Goal: Task Accomplishment & Management: Complete application form

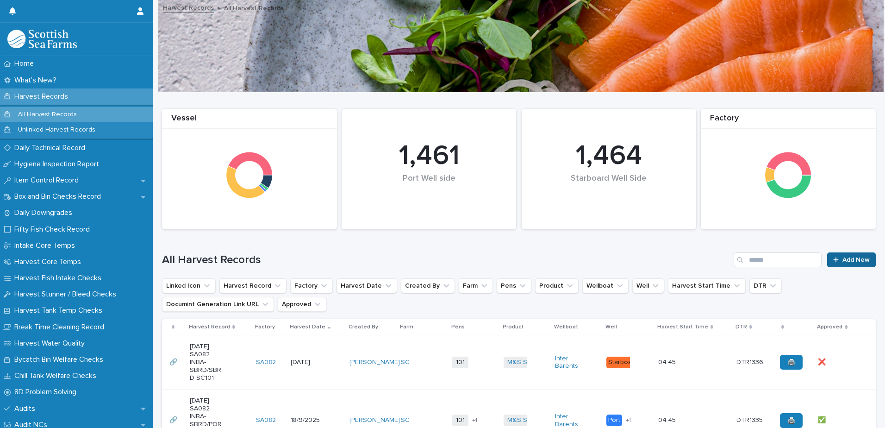
click at [849, 261] on span "Add New" at bounding box center [855, 259] width 27 height 6
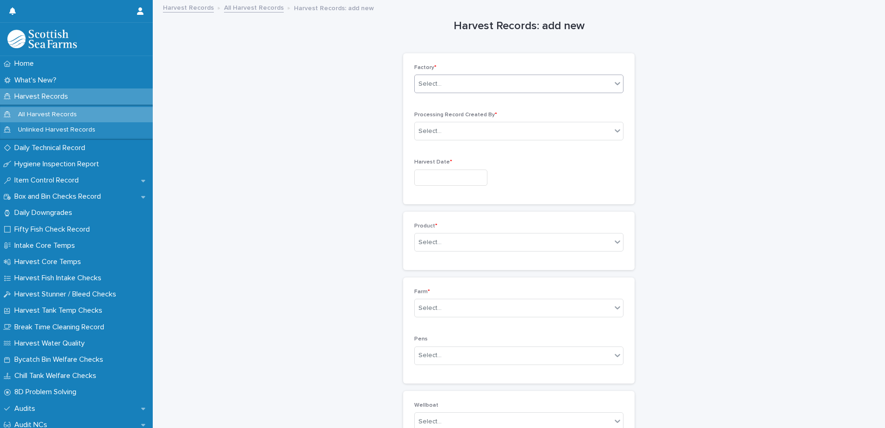
click at [456, 82] on div "Select..." at bounding box center [513, 83] width 197 height 15
click at [460, 154] on div "SA082" at bounding box center [515, 150] width 208 height 16
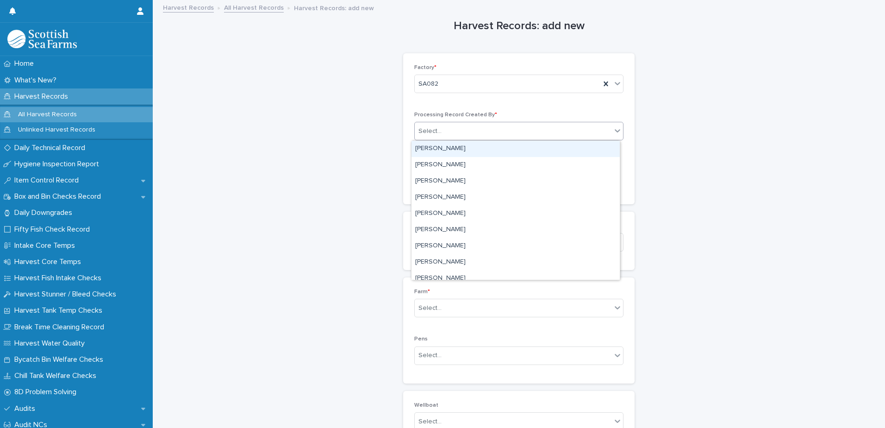
click at [469, 127] on div "Select..." at bounding box center [513, 131] width 197 height 15
type input "****"
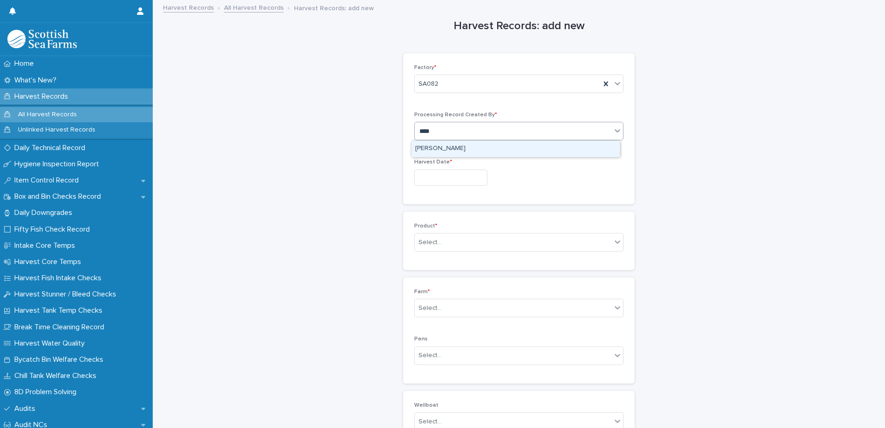
click at [445, 154] on div "[PERSON_NAME]" at bounding box center [515, 149] width 208 height 16
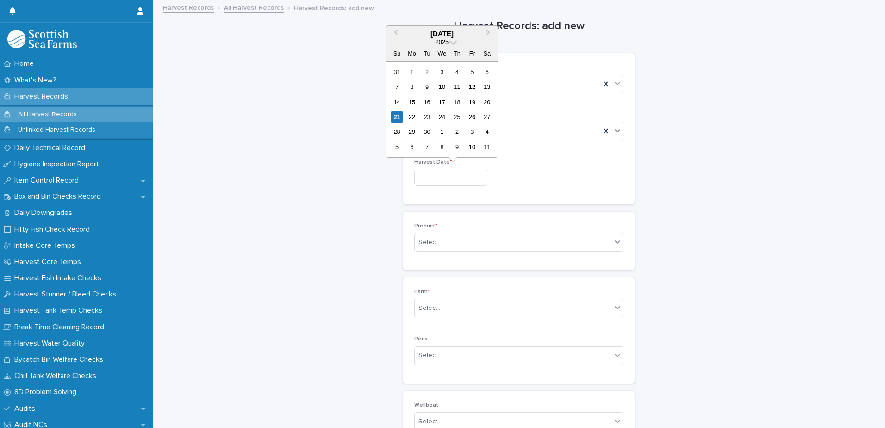
click at [473, 179] on input "text" at bounding box center [450, 177] width 73 height 16
click at [398, 118] on div "21" at bounding box center [397, 117] width 12 height 12
type input "*********"
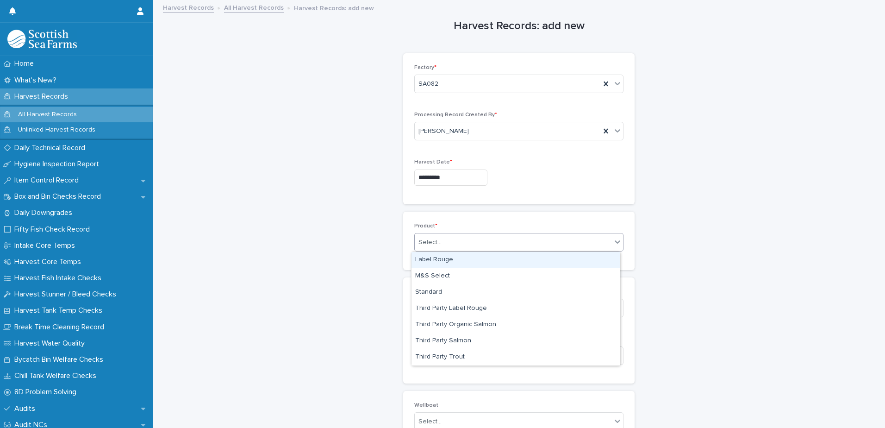
click at [488, 241] on div "Select..." at bounding box center [513, 242] width 197 height 15
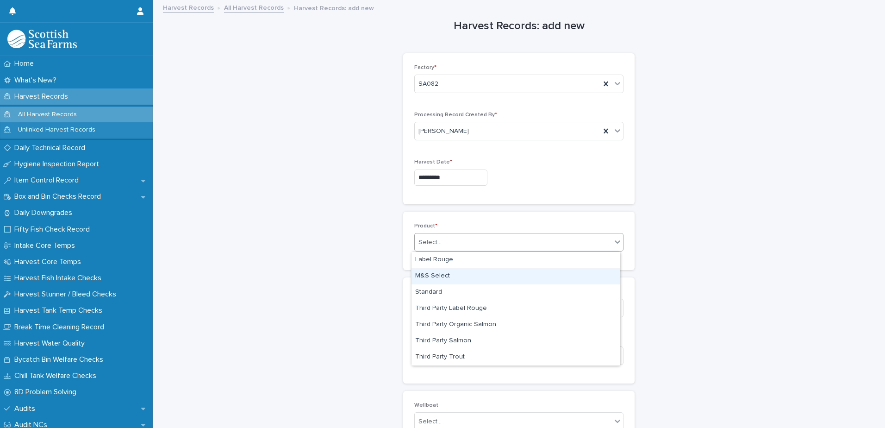
click at [461, 277] on div "M&S Select" at bounding box center [515, 276] width 208 height 16
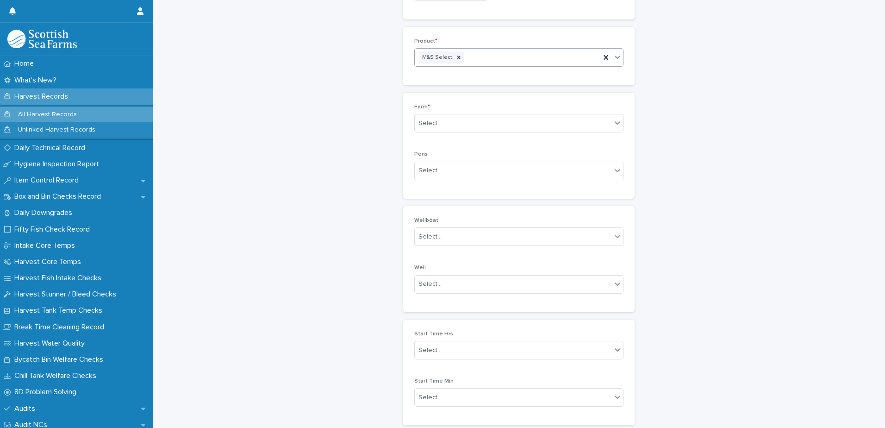
scroll to position [231, 0]
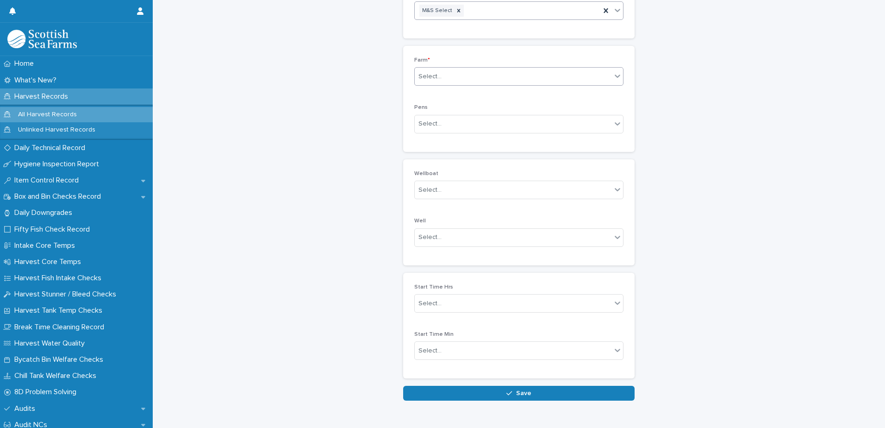
click at [472, 75] on div "Select..." at bounding box center [513, 76] width 197 height 15
click at [466, 125] on div "HG" at bounding box center [515, 126] width 208 height 16
click at [466, 124] on div "Select..." at bounding box center [513, 123] width 197 height 15
click at [451, 173] on div "103" at bounding box center [515, 174] width 208 height 16
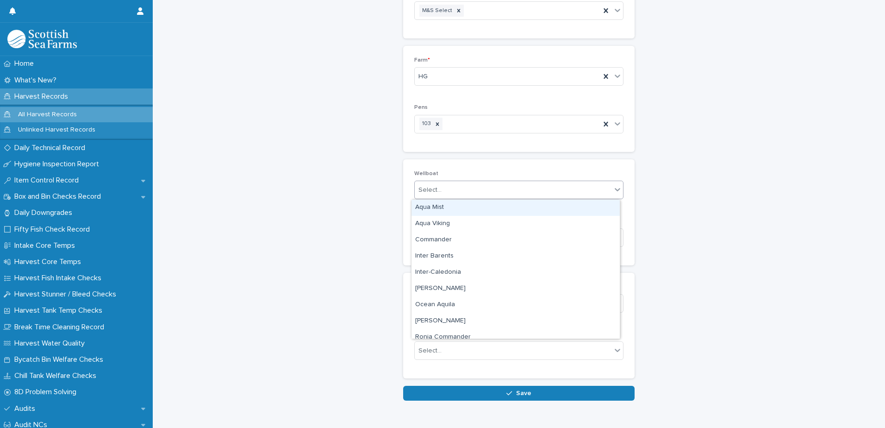
click at [460, 187] on div "Select..." at bounding box center [513, 189] width 197 height 15
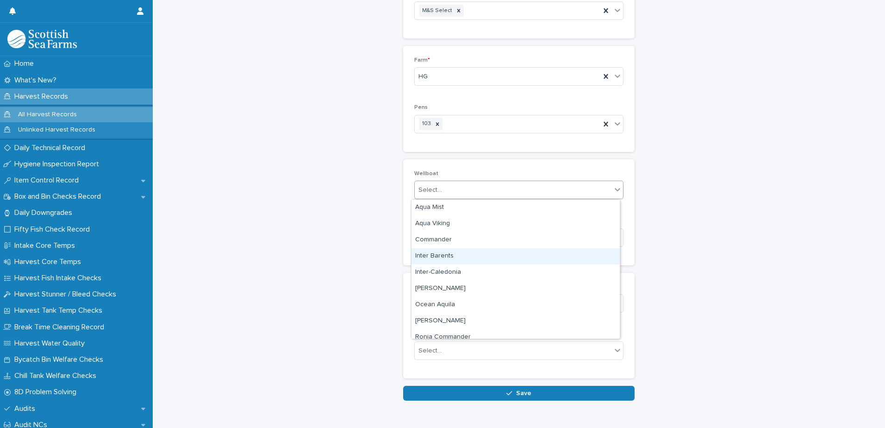
click at [454, 258] on div "Inter Barents" at bounding box center [515, 256] width 208 height 16
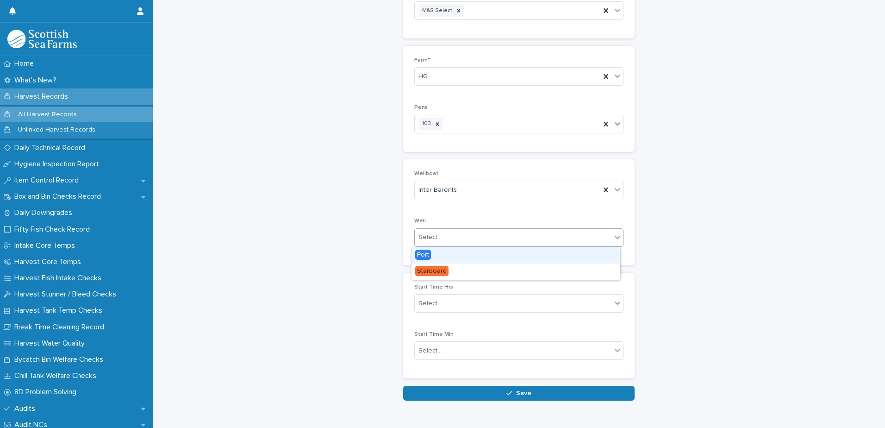
click at [472, 241] on div "Select..." at bounding box center [513, 237] width 197 height 15
click at [451, 255] on div "Port" at bounding box center [515, 255] width 208 height 16
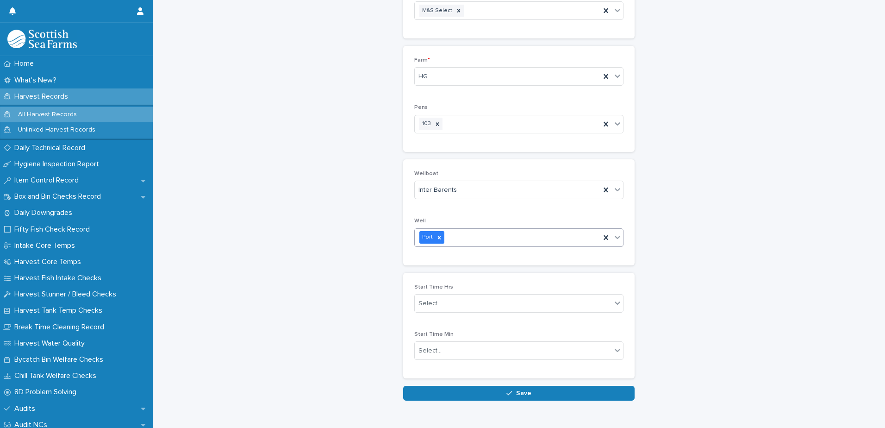
click at [480, 236] on div "Port" at bounding box center [508, 237] width 186 height 16
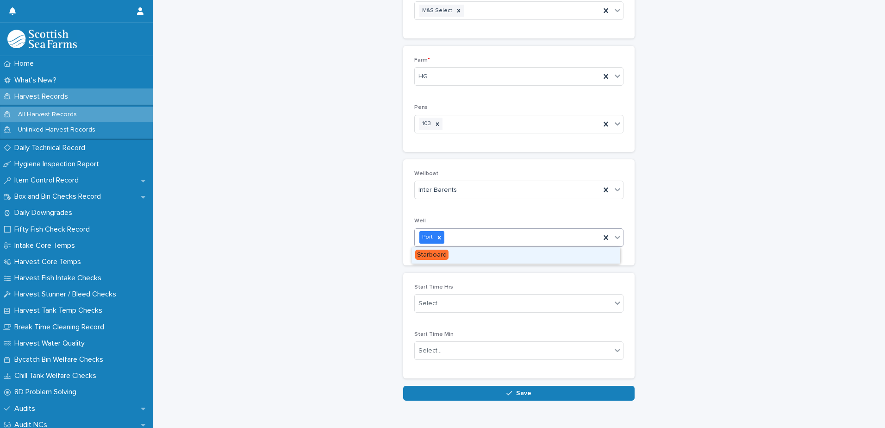
click at [452, 255] on div "Starboard" at bounding box center [515, 255] width 208 height 16
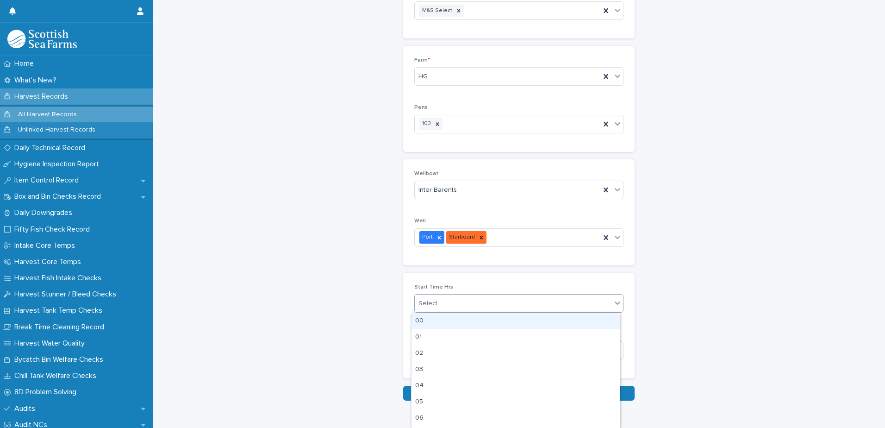
click at [501, 303] on div "Select..." at bounding box center [513, 303] width 197 height 15
click at [455, 386] on div "04" at bounding box center [515, 386] width 208 height 16
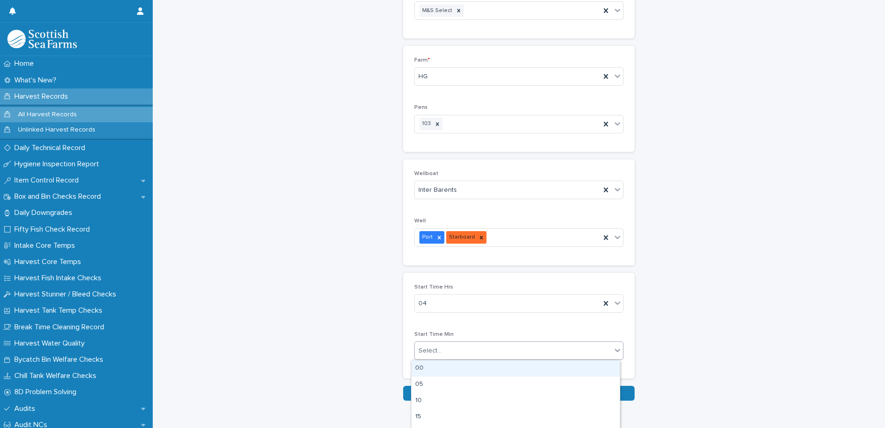
click at [486, 348] on div "Select..." at bounding box center [513, 350] width 197 height 15
click at [463, 387] on div "45" at bounding box center [515, 387] width 208 height 16
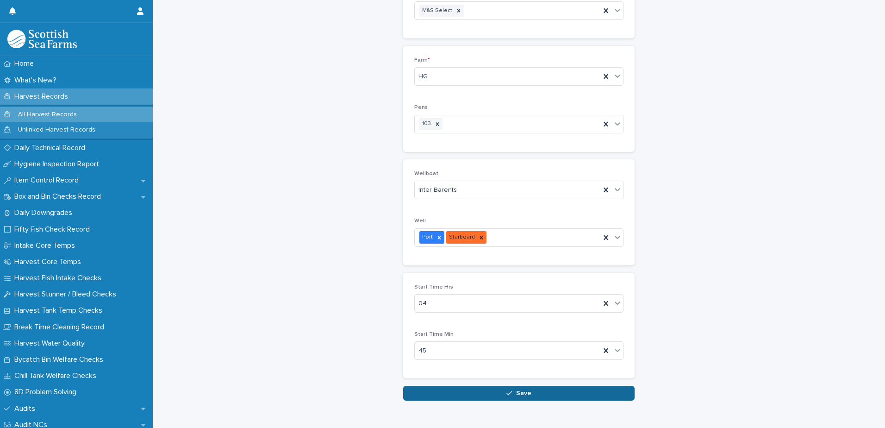
click at [525, 394] on span "Save" at bounding box center [523, 393] width 15 height 6
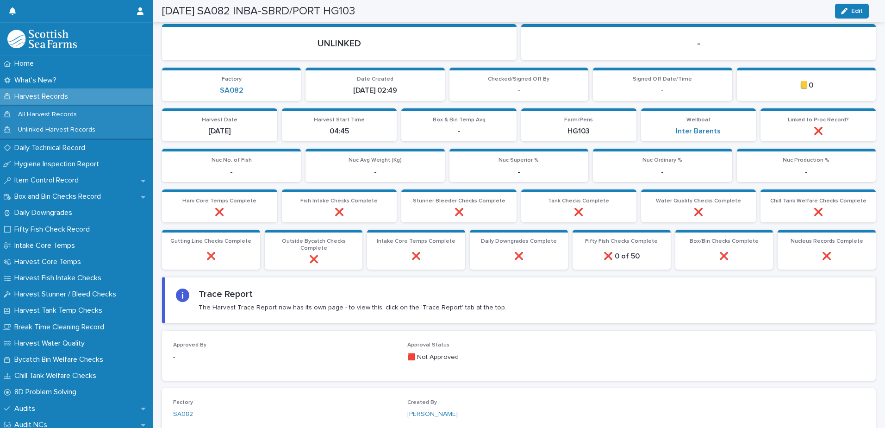
scroll to position [182, 0]
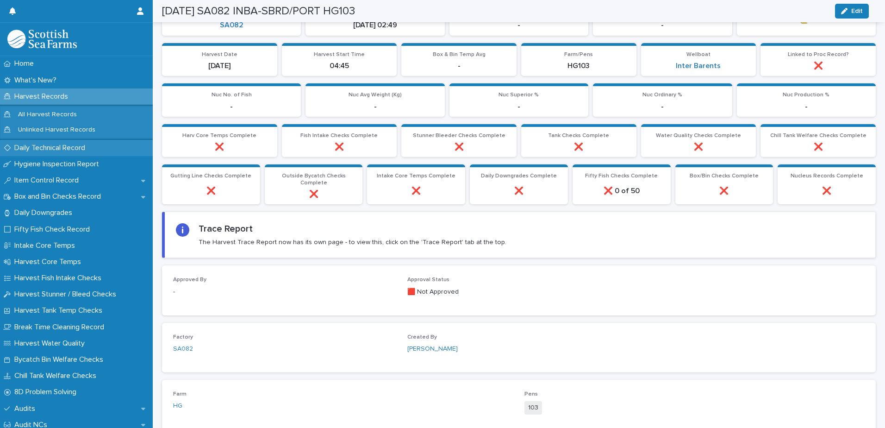
click at [46, 151] on p "Daily Technical Record" at bounding box center [52, 147] width 82 height 9
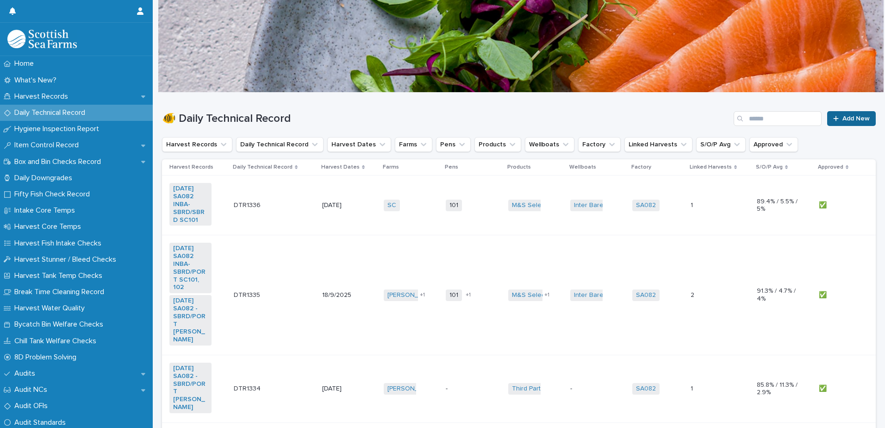
click at [845, 119] on span "Add New" at bounding box center [855, 118] width 27 height 6
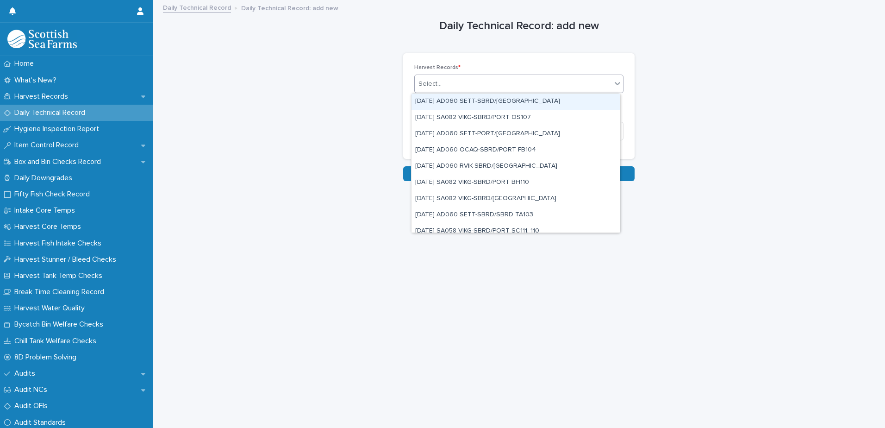
click at [476, 85] on div "Select..." at bounding box center [513, 83] width 197 height 15
type input "*****"
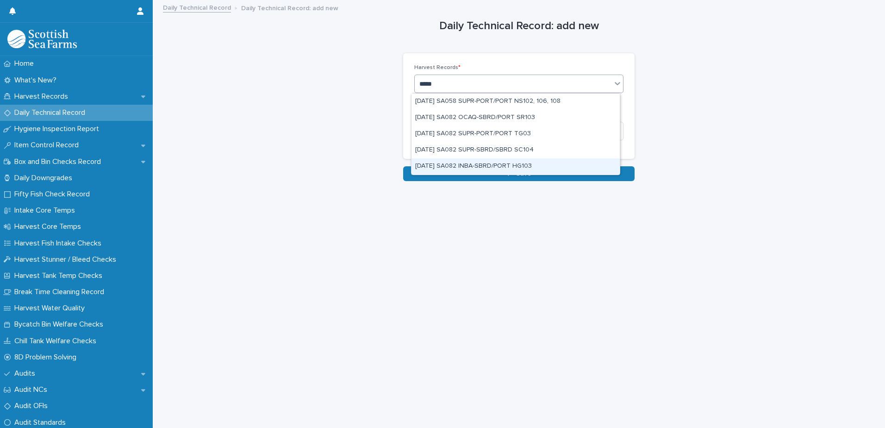
click at [538, 165] on div "[DATE] SA082 INBA-SBRD/PORT HG103" at bounding box center [515, 166] width 208 height 16
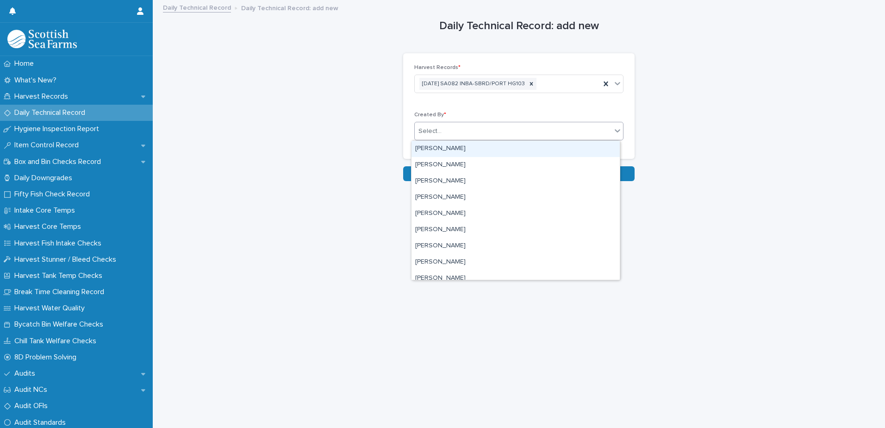
click at [488, 131] on div "Select..." at bounding box center [513, 131] width 197 height 15
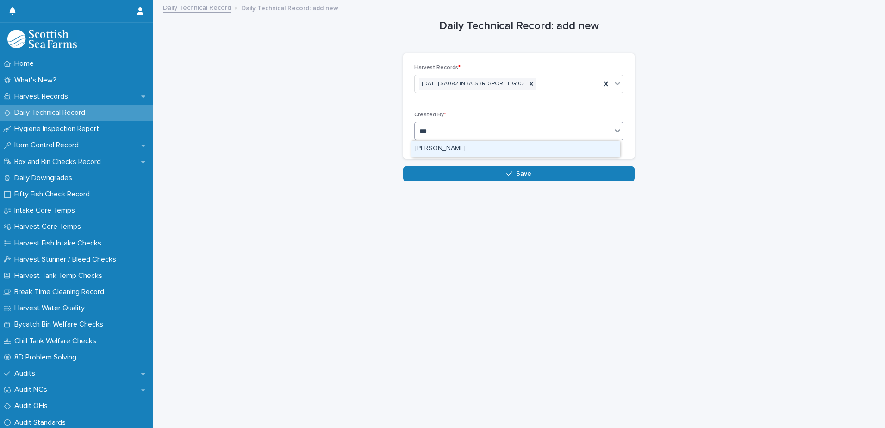
type input "****"
click at [458, 147] on div "[PERSON_NAME]" at bounding box center [515, 149] width 208 height 16
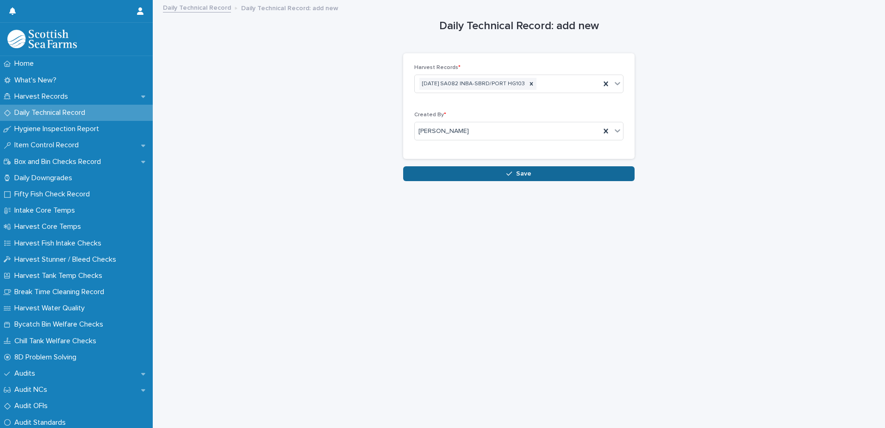
click at [516, 173] on span "Save" at bounding box center [523, 173] width 15 height 6
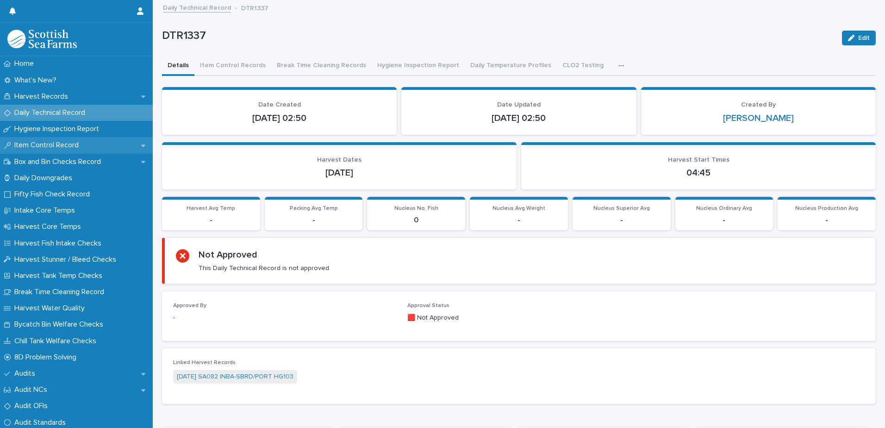
click at [51, 140] on div "Item Control Record" at bounding box center [76, 145] width 153 height 16
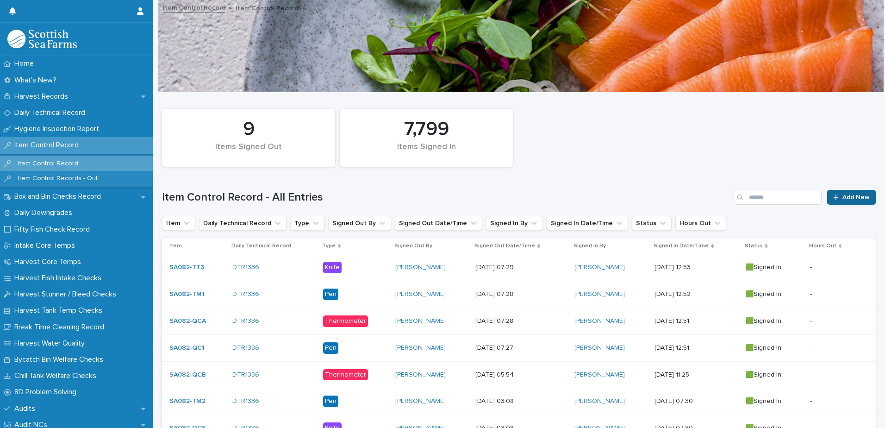
click at [842, 198] on span "Add New" at bounding box center [855, 197] width 27 height 6
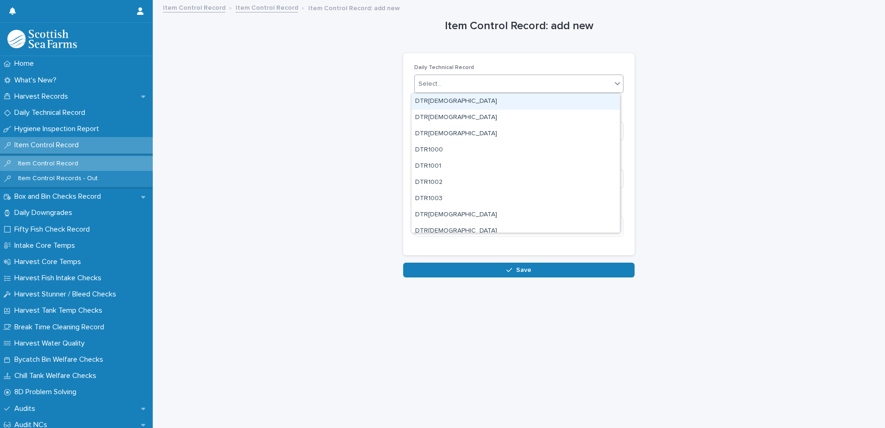
click at [484, 86] on div "Select..." at bounding box center [513, 83] width 197 height 15
type input "***"
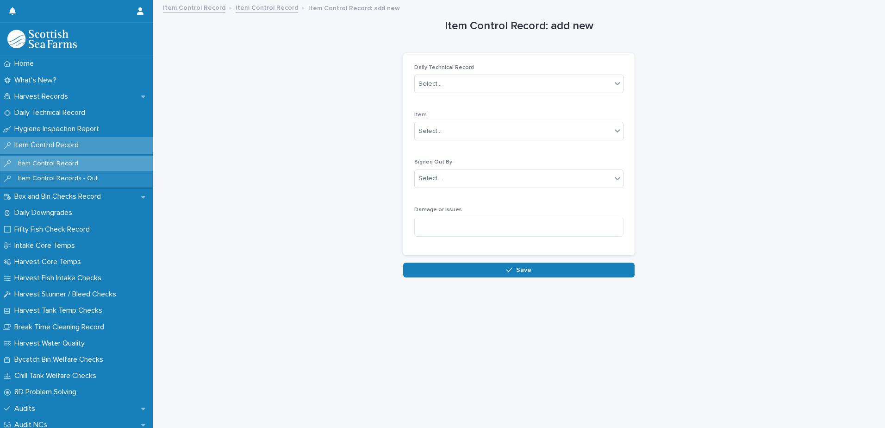
click at [733, 75] on div "Item Control Record: add new Loading... Saving… Loading... Saving… Loading... S…" at bounding box center [519, 139] width 714 height 276
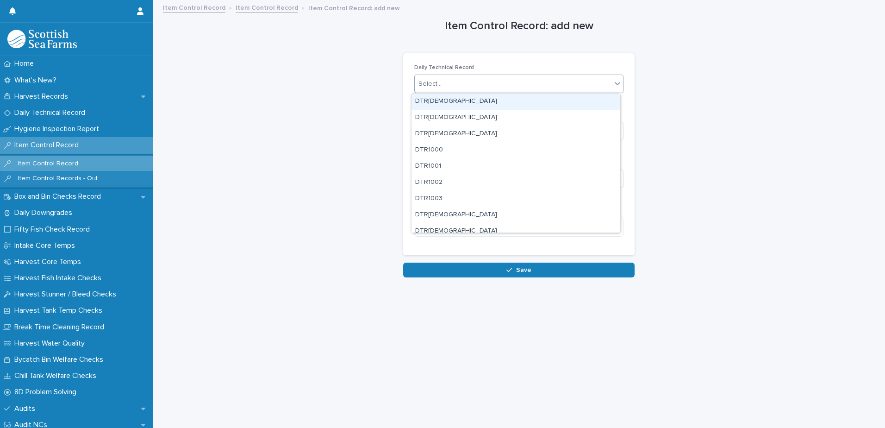
click at [504, 88] on div "Select..." at bounding box center [513, 83] width 197 height 15
type input "****"
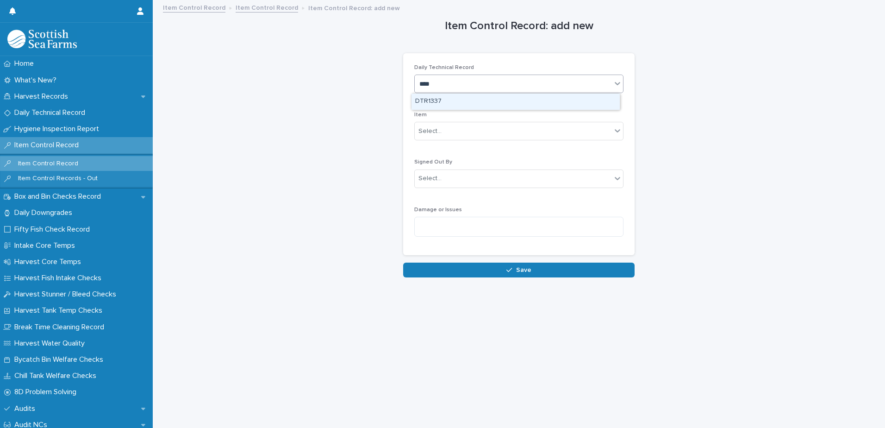
click at [481, 103] on div "DTR1337" at bounding box center [515, 101] width 208 height 16
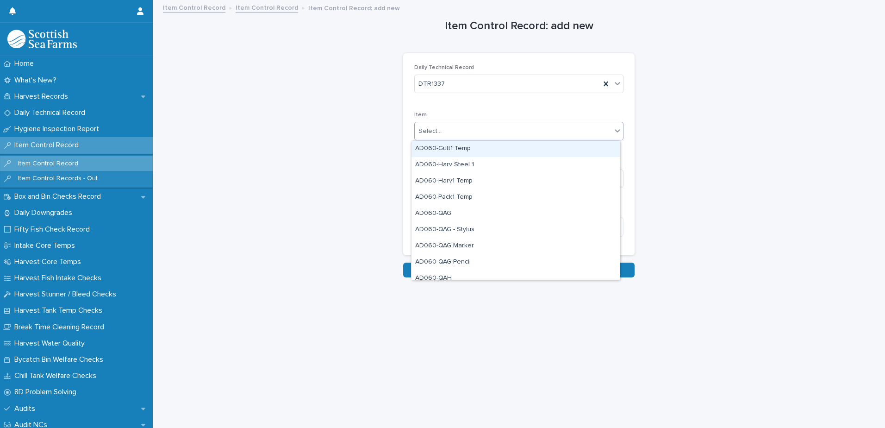
click at [476, 129] on div "Select..." at bounding box center [513, 131] width 197 height 15
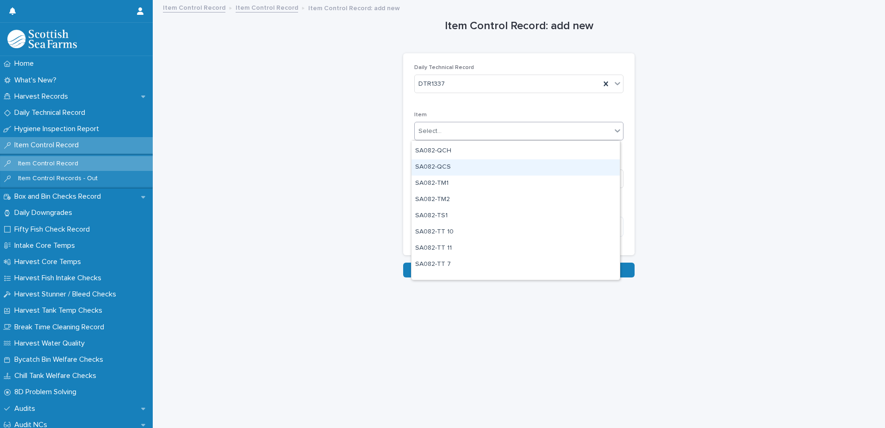
scroll to position [842, 0]
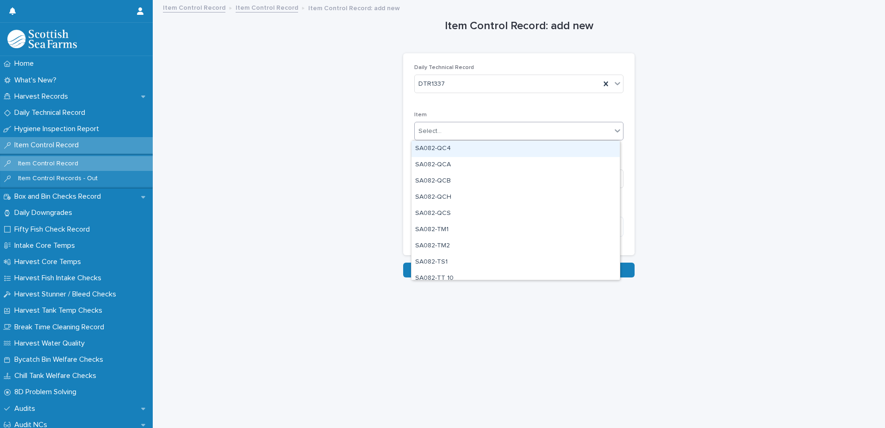
click at [463, 149] on div "SA082-QC4" at bounding box center [515, 149] width 208 height 16
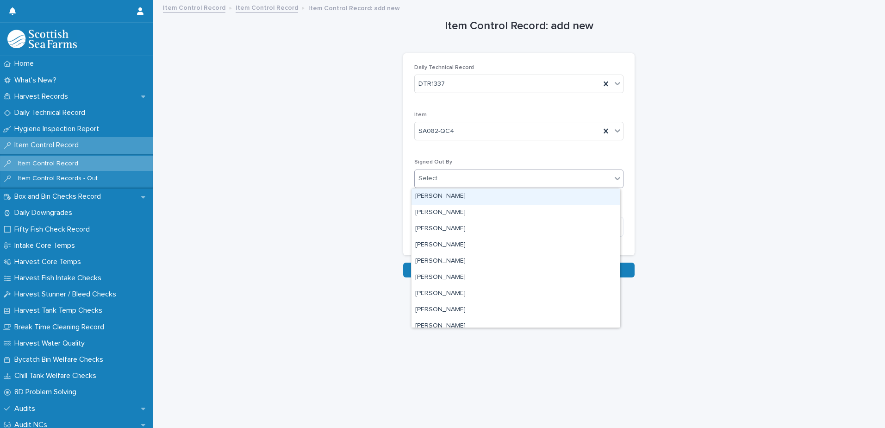
click at [486, 174] on div "Select..." at bounding box center [513, 178] width 197 height 15
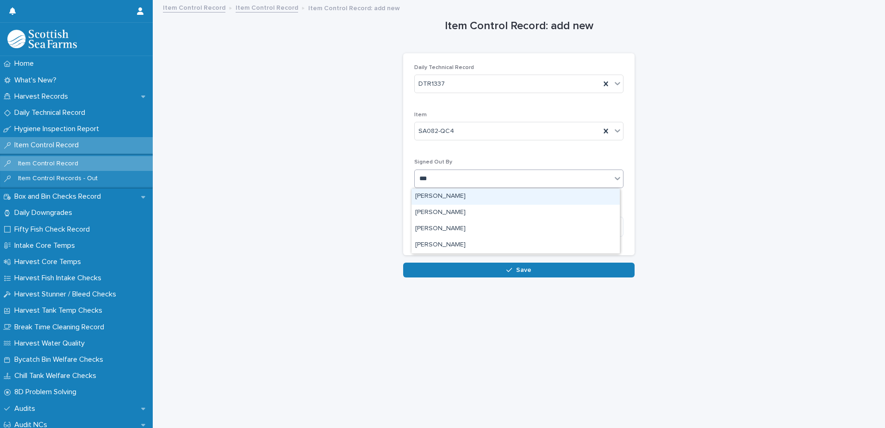
type input "****"
click at [452, 201] on div "[PERSON_NAME]" at bounding box center [515, 196] width 208 height 16
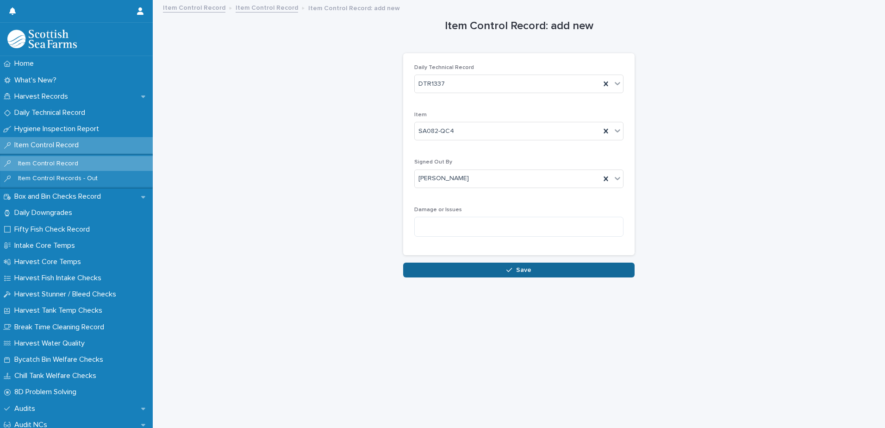
click at [511, 272] on div "button" at bounding box center [510, 270] width 9 height 6
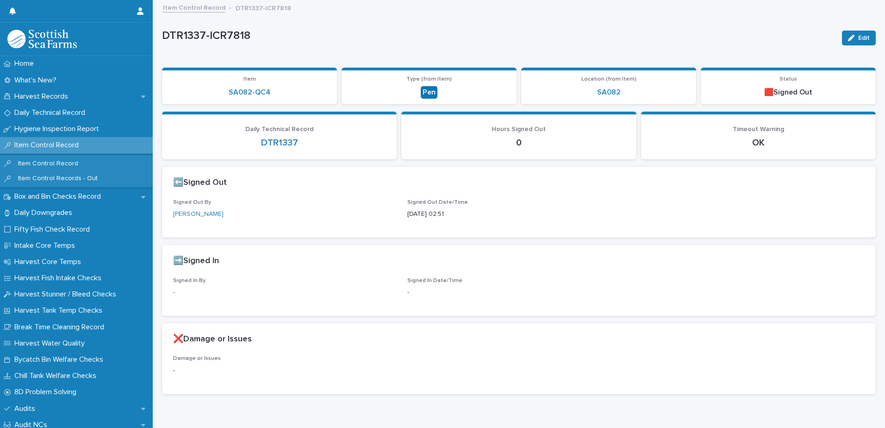
click at [192, 6] on link "Item Control Record" at bounding box center [194, 7] width 62 height 11
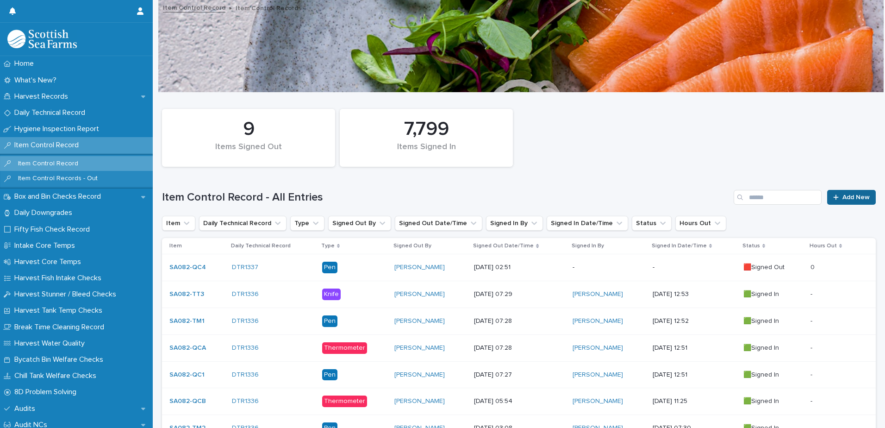
click at [846, 197] on span "Add New" at bounding box center [855, 197] width 27 height 6
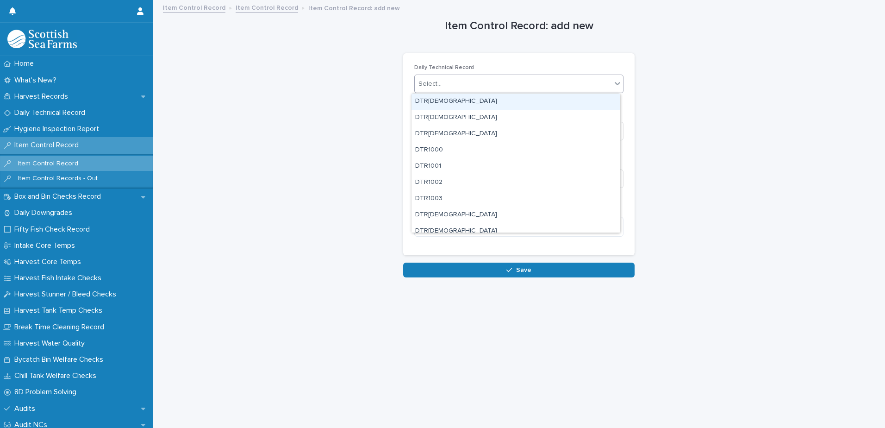
click at [479, 84] on div "Select..." at bounding box center [513, 83] width 197 height 15
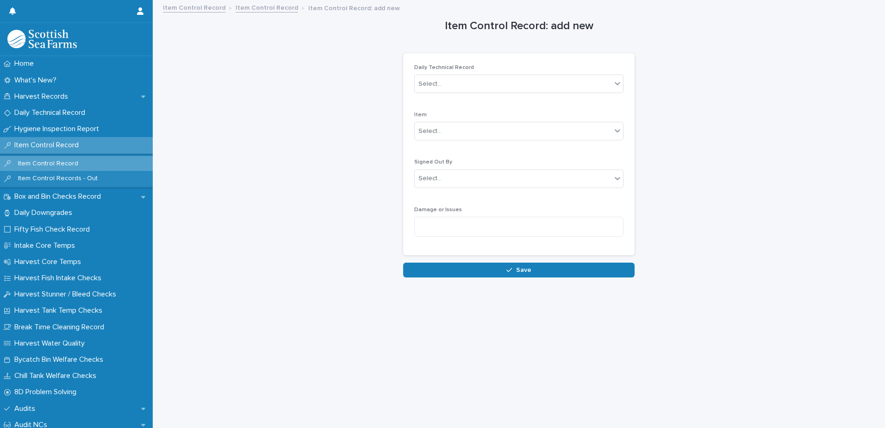
click at [316, 75] on div "Item Control Record: add new Loading... Saving… Loading... Saving… Loading... S…" at bounding box center [519, 139] width 714 height 276
click at [253, 8] on link "Item Control Record" at bounding box center [267, 7] width 62 height 11
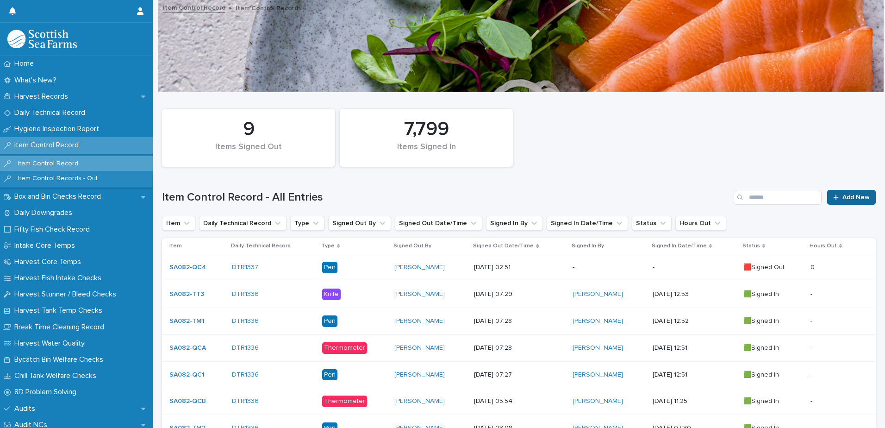
click at [842, 199] on span "Add New" at bounding box center [855, 197] width 27 height 6
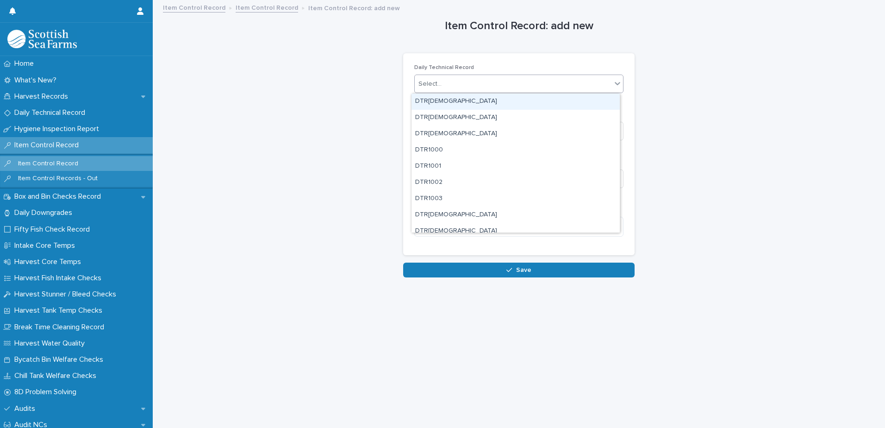
click at [498, 88] on div "Select..." at bounding box center [513, 83] width 197 height 15
type input "****"
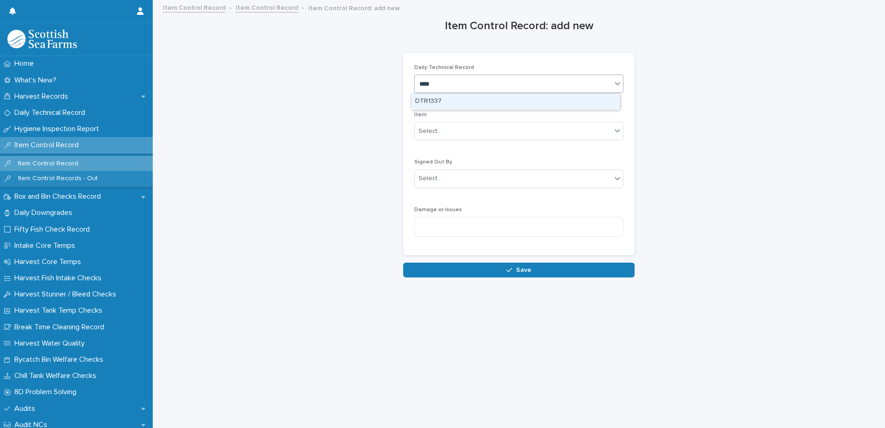
click at [435, 99] on div "DTR1337" at bounding box center [515, 101] width 208 height 16
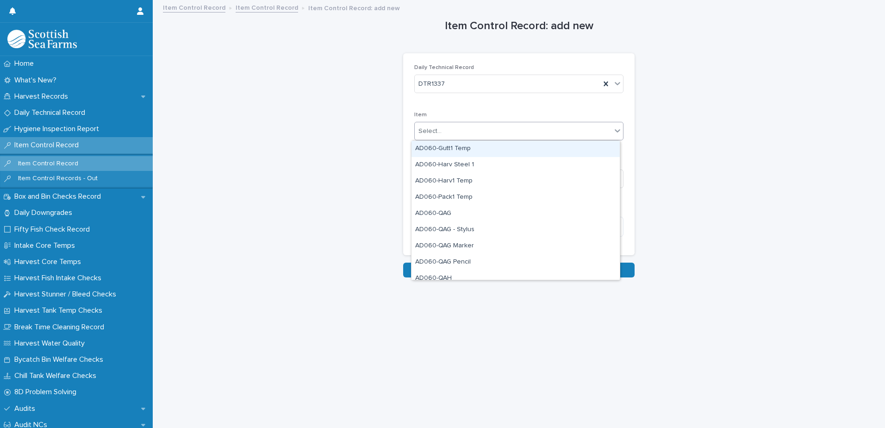
click at [467, 135] on div "Select..." at bounding box center [513, 131] width 197 height 15
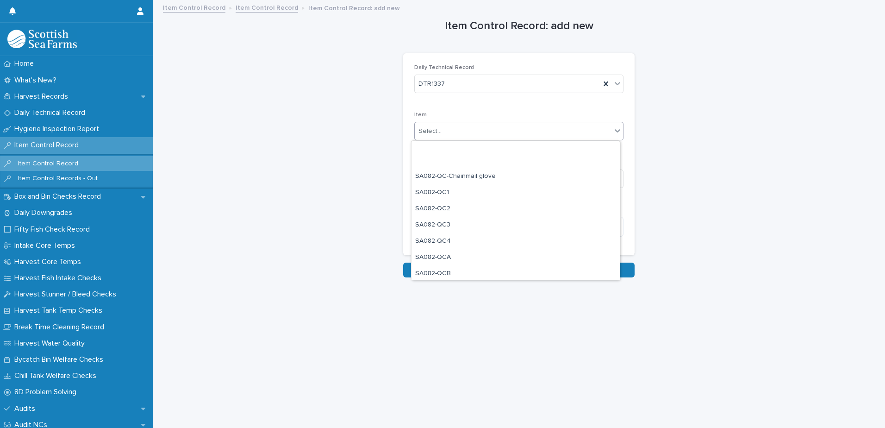
scroll to position [879, 0]
click at [468, 160] on div "SA082-QCH" at bounding box center [515, 160] width 208 height 16
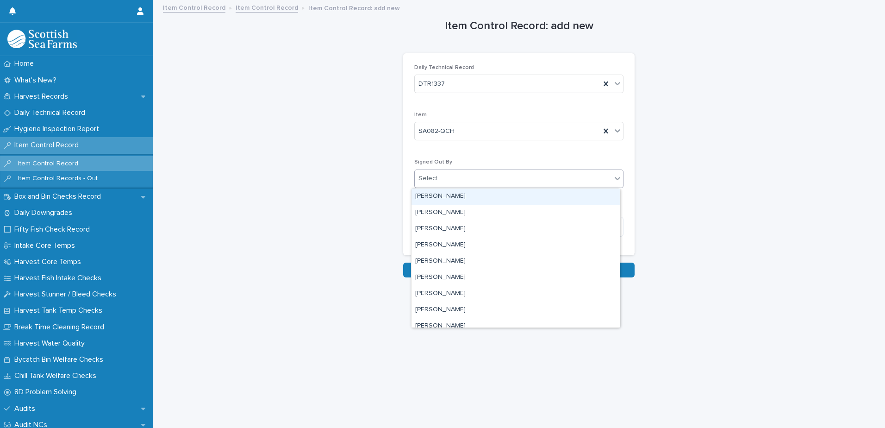
click at [483, 177] on div "Select..." at bounding box center [513, 178] width 197 height 15
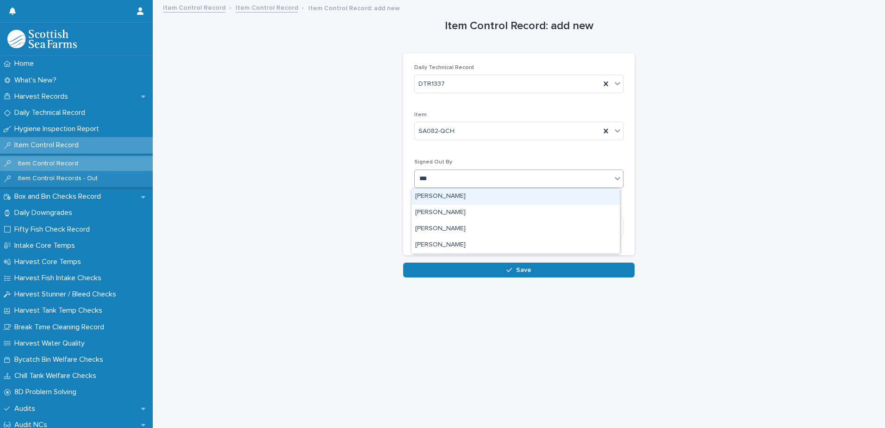
type input "****"
click at [448, 201] on div "[PERSON_NAME]" at bounding box center [515, 196] width 208 height 16
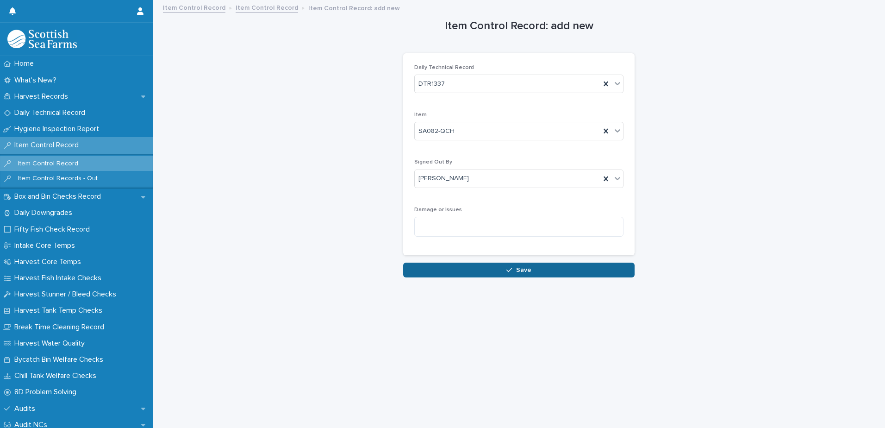
click at [507, 274] on button "Save" at bounding box center [518, 269] width 231 height 15
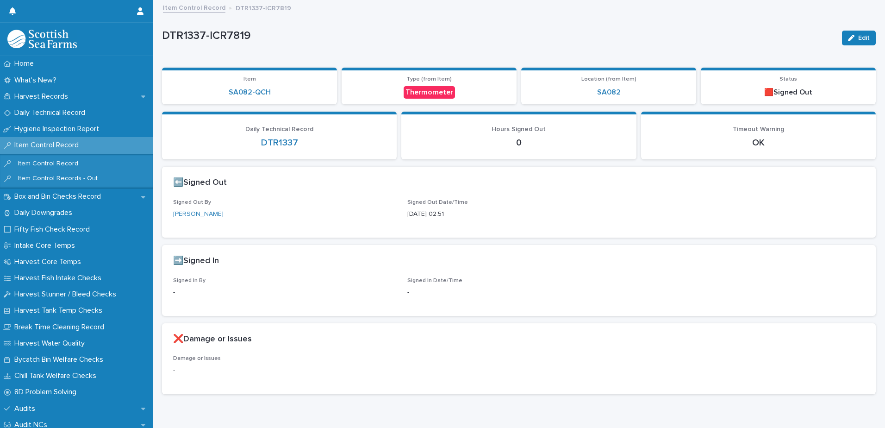
click at [197, 10] on link "Item Control Record" at bounding box center [194, 7] width 62 height 11
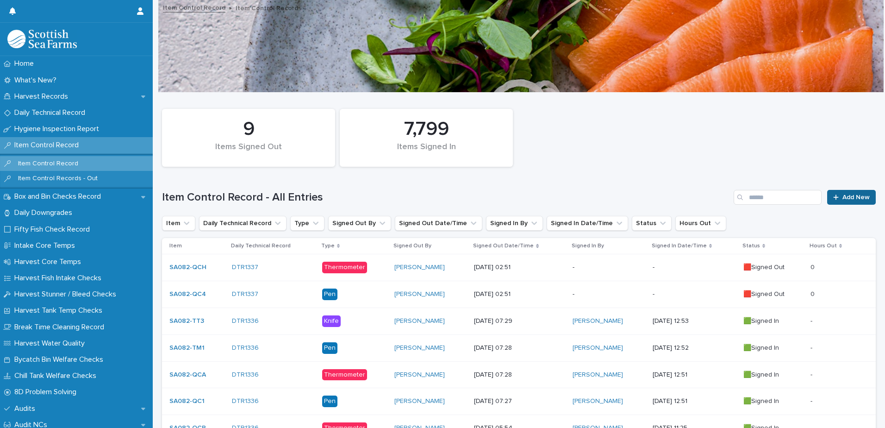
click at [852, 196] on span "Add New" at bounding box center [855, 197] width 27 height 6
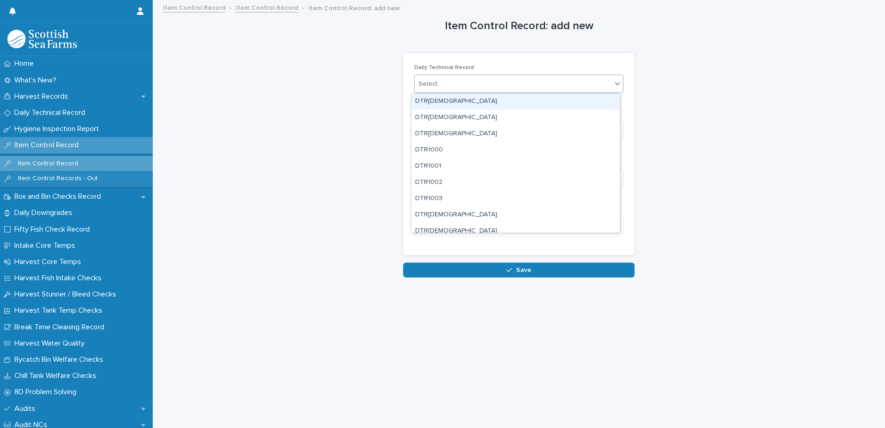
click at [484, 85] on div "Select..." at bounding box center [513, 83] width 197 height 15
type input "****"
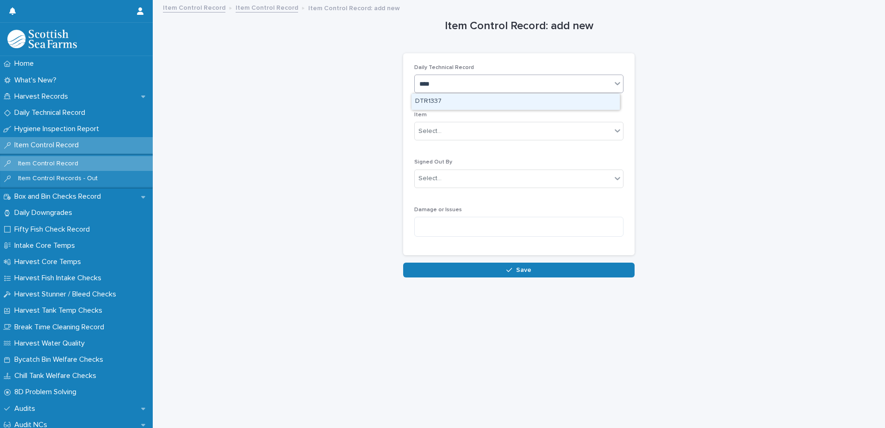
click at [447, 102] on div "DTR1337" at bounding box center [515, 101] width 208 height 16
click at [453, 129] on div "Select..." at bounding box center [513, 131] width 197 height 15
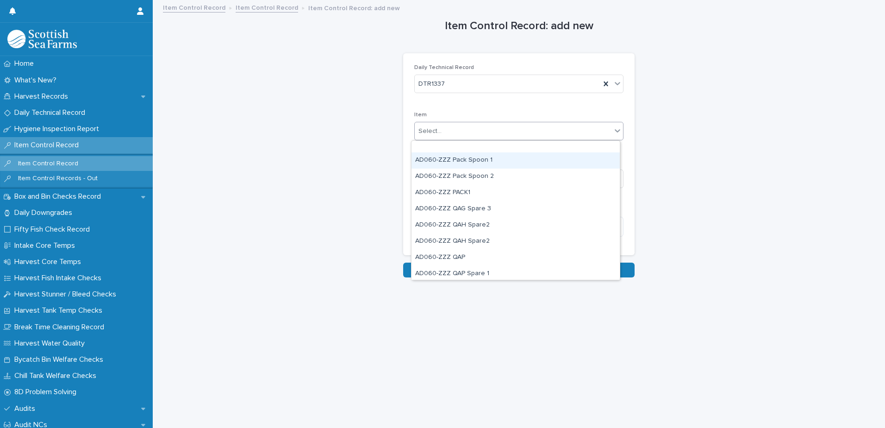
scroll to position [833, 0]
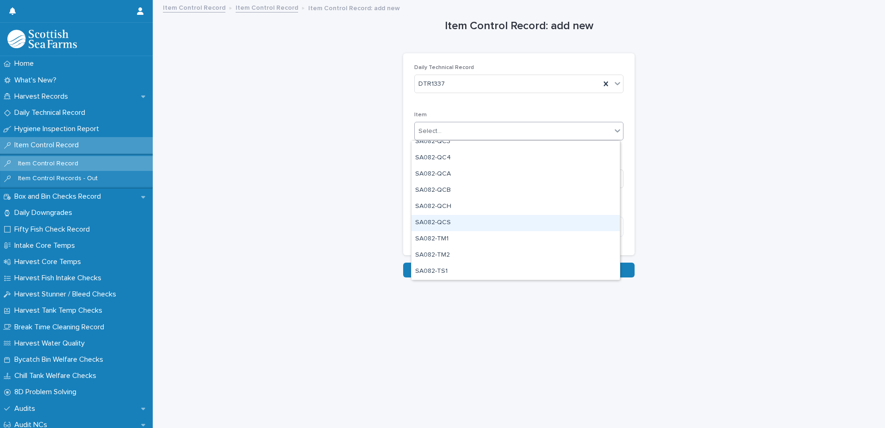
click at [477, 220] on div "SA082-QCS" at bounding box center [515, 223] width 208 height 16
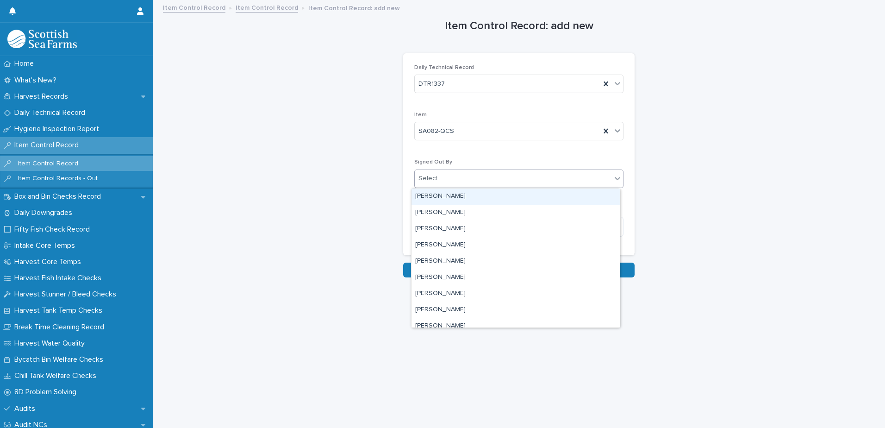
click at [484, 183] on div "Select..." at bounding box center [513, 178] width 197 height 15
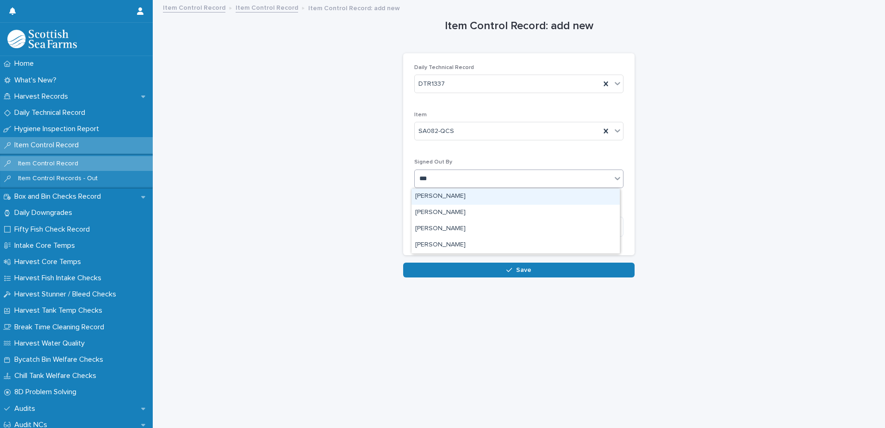
type input "****"
click at [453, 199] on div "[PERSON_NAME]" at bounding box center [515, 196] width 208 height 16
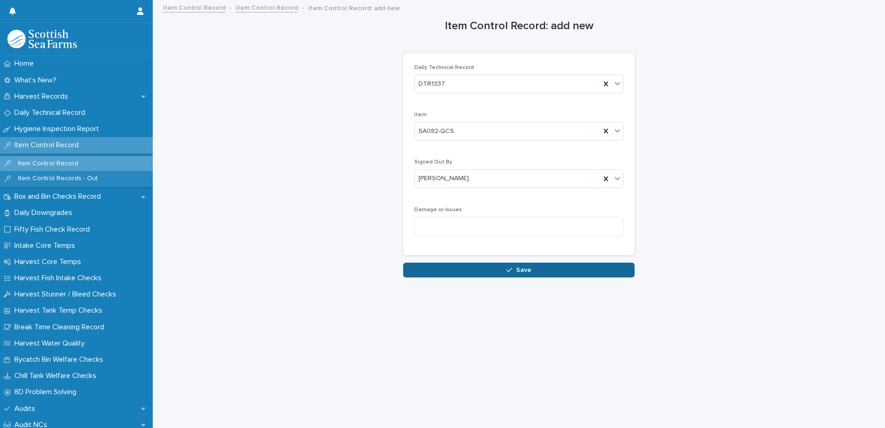
click at [516, 267] on span "Save" at bounding box center [523, 270] width 15 height 6
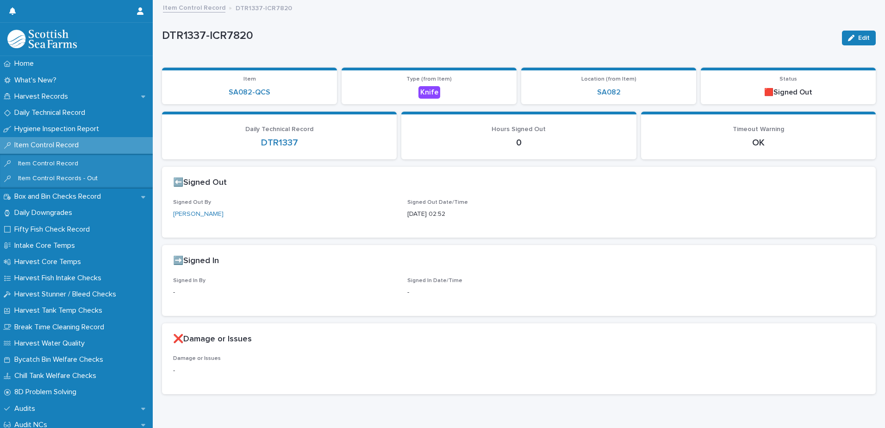
click at [194, 6] on link "Item Control Record" at bounding box center [194, 7] width 62 height 11
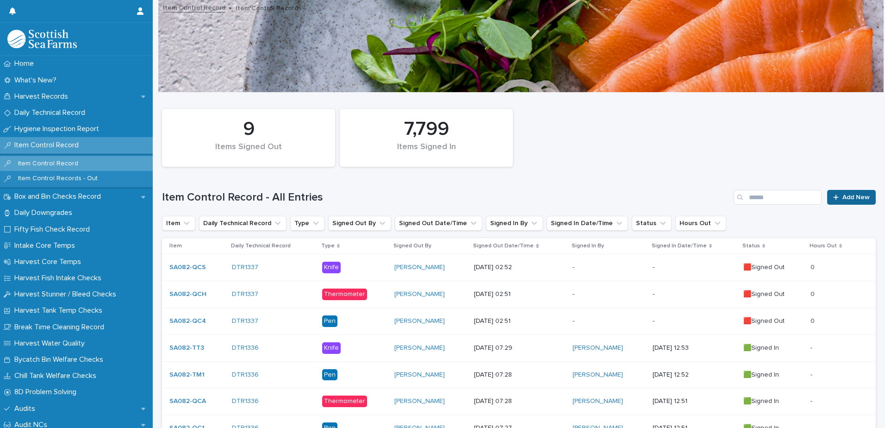
click at [850, 199] on span "Add New" at bounding box center [855, 197] width 27 height 6
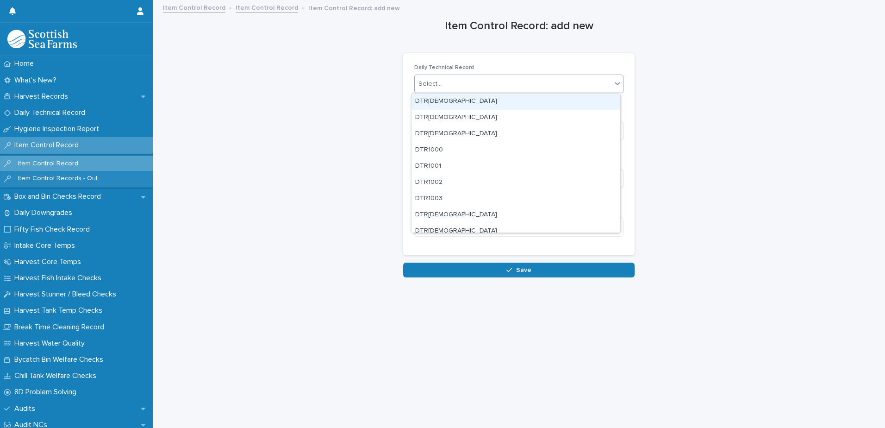
click at [448, 85] on div "Select..." at bounding box center [513, 83] width 197 height 15
type input "****"
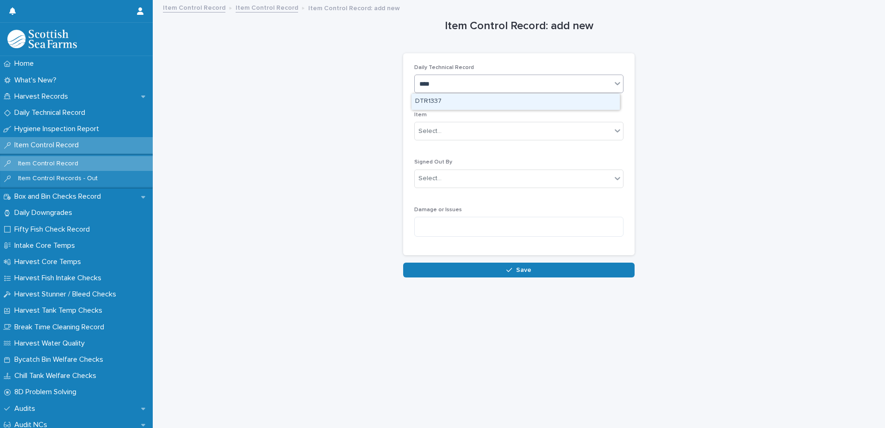
click at [442, 100] on div "DTR1337" at bounding box center [515, 101] width 208 height 16
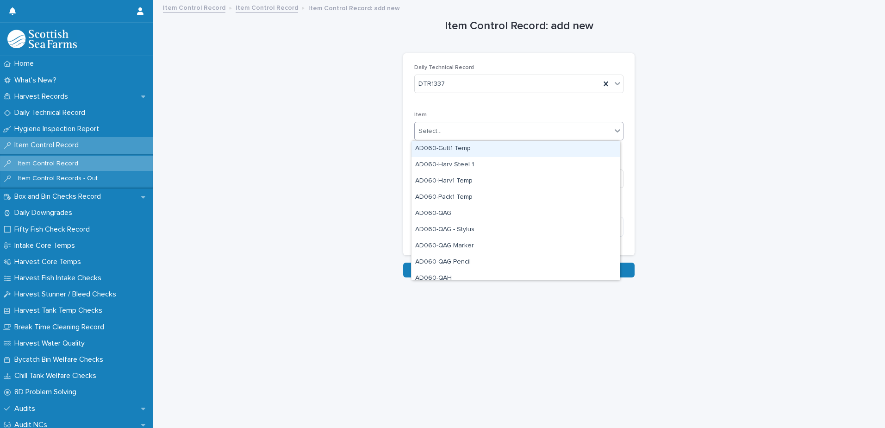
click at [460, 132] on div "Select..." at bounding box center [513, 131] width 197 height 15
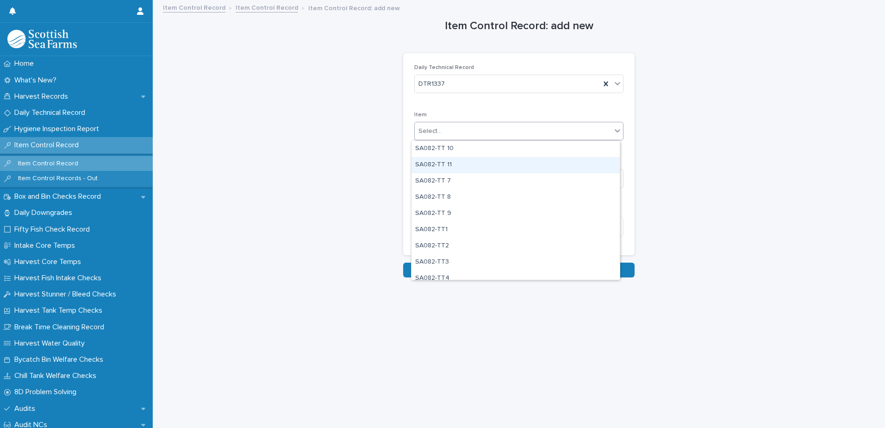
scroll to position [926, 0]
click at [487, 164] on div "SA082-TM2" at bounding box center [515, 163] width 208 height 16
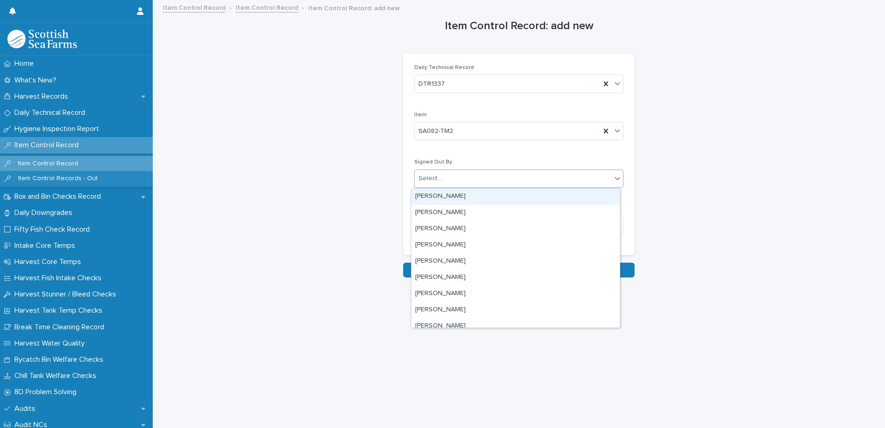
click at [485, 178] on div "Select..." at bounding box center [513, 178] width 197 height 15
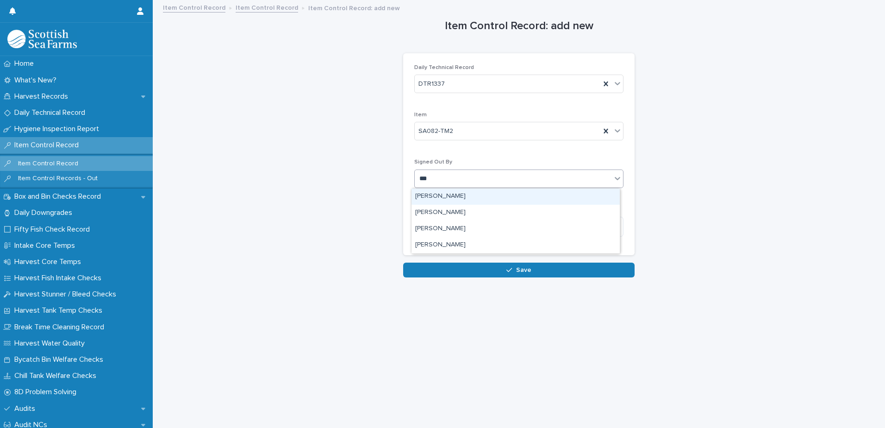
type input "****"
click at [473, 196] on div "[PERSON_NAME]" at bounding box center [515, 196] width 208 height 16
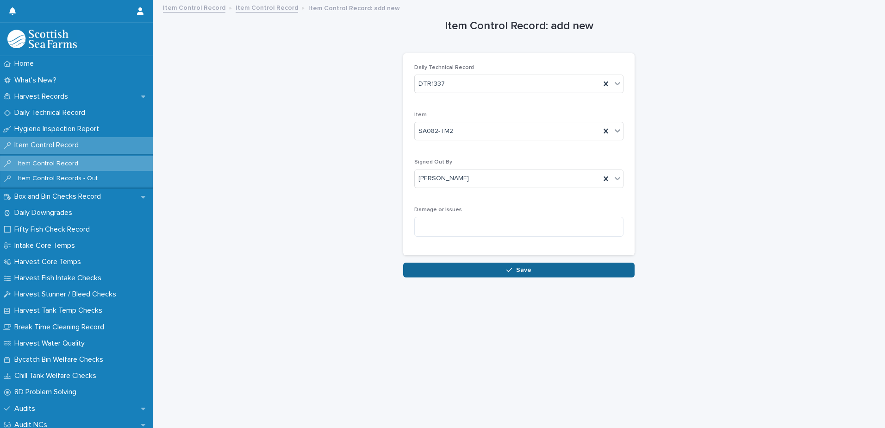
click at [520, 273] on span "Save" at bounding box center [523, 270] width 15 height 6
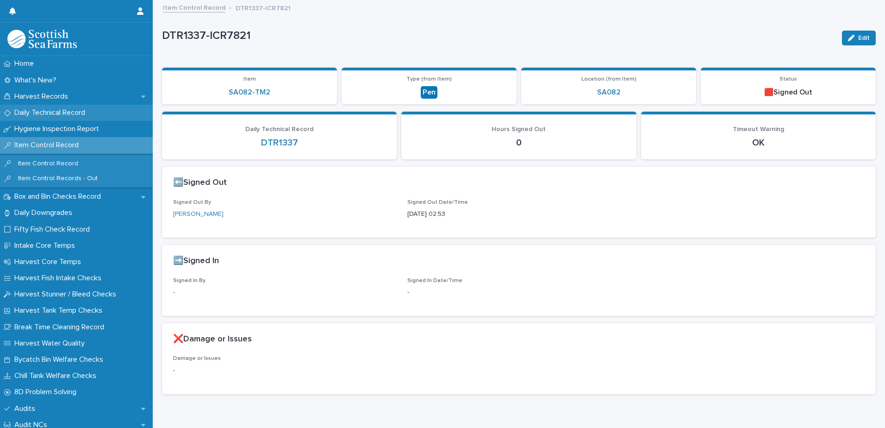
click at [51, 109] on p "Daily Technical Record" at bounding box center [52, 112] width 82 height 9
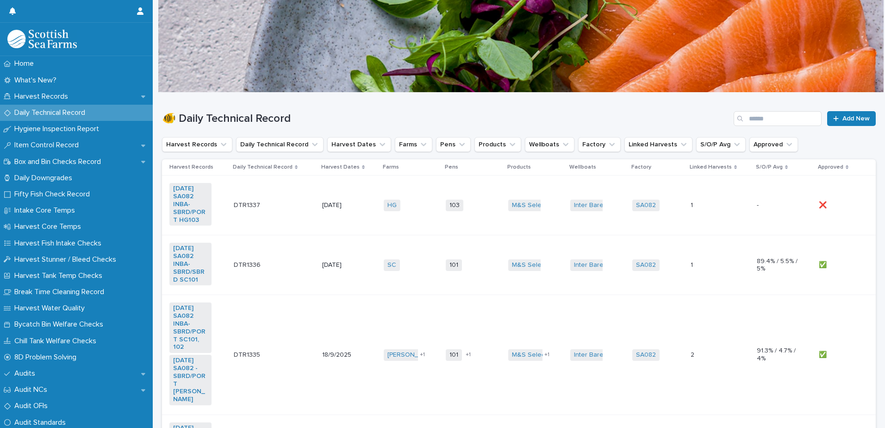
click at [330, 193] on td "[DATE]" at bounding box center [349, 205] width 62 height 60
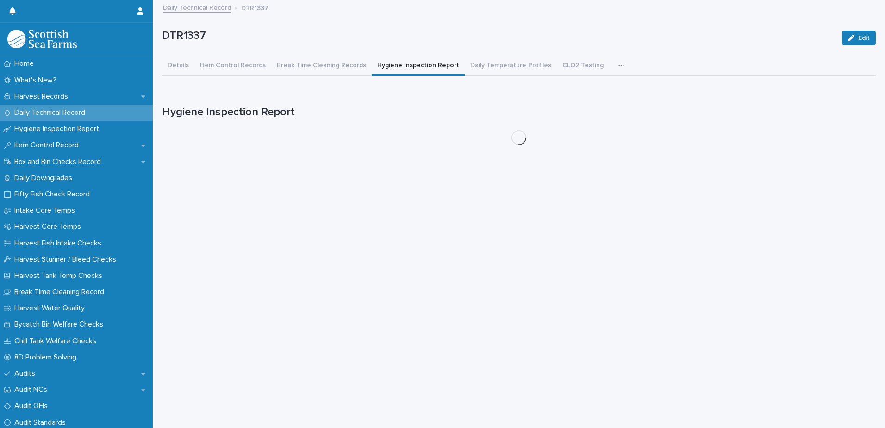
click at [399, 65] on button "Hygiene Inspection Report" at bounding box center [418, 65] width 93 height 19
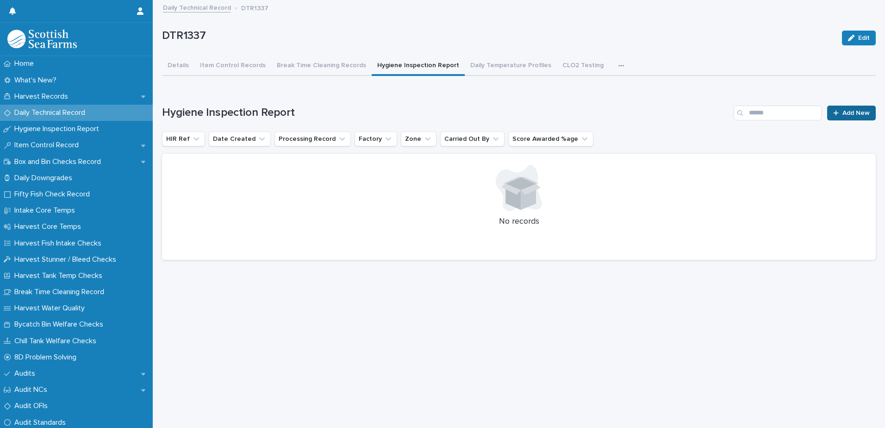
click at [842, 110] on span "Add New" at bounding box center [855, 113] width 27 height 6
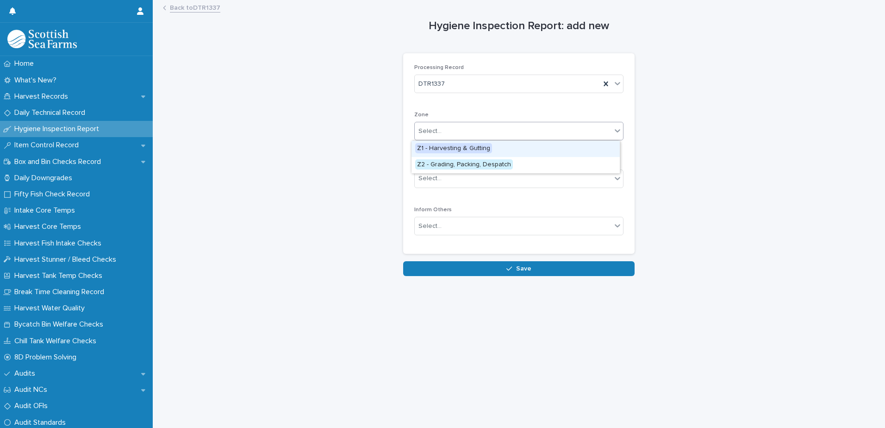
click at [462, 128] on div "Select..." at bounding box center [513, 131] width 197 height 15
click at [479, 150] on span "Z1 - Harvesting & Gutting" at bounding box center [453, 148] width 77 height 10
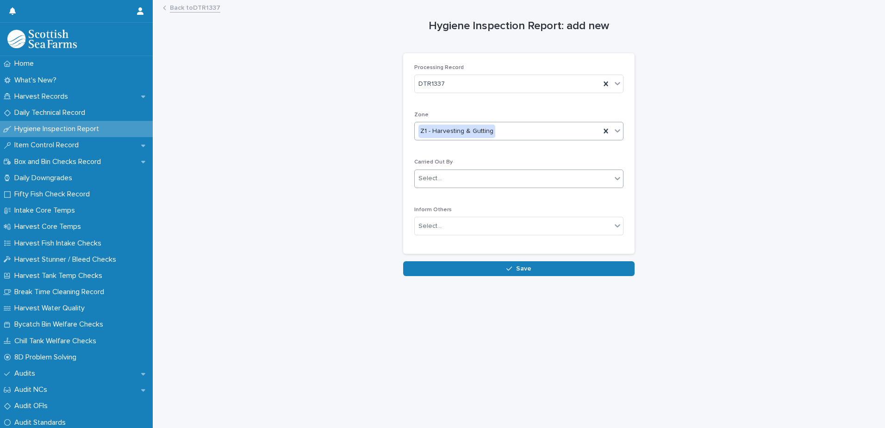
click at [522, 179] on div "Select..." at bounding box center [513, 178] width 197 height 15
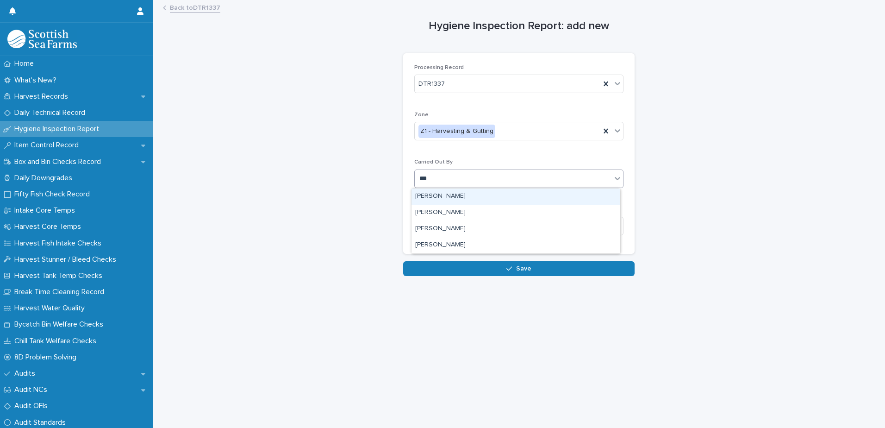
type input "****"
click at [466, 196] on div "[PERSON_NAME]" at bounding box center [515, 196] width 208 height 16
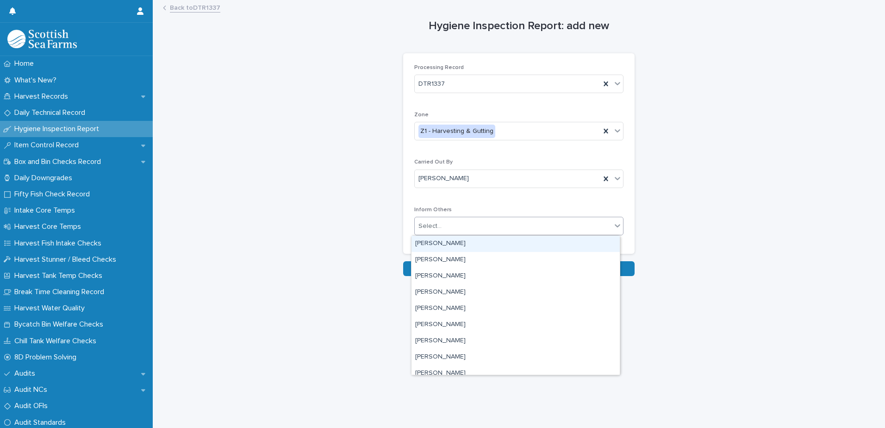
click at [473, 224] on div "Select..." at bounding box center [513, 225] width 197 height 15
type input "***"
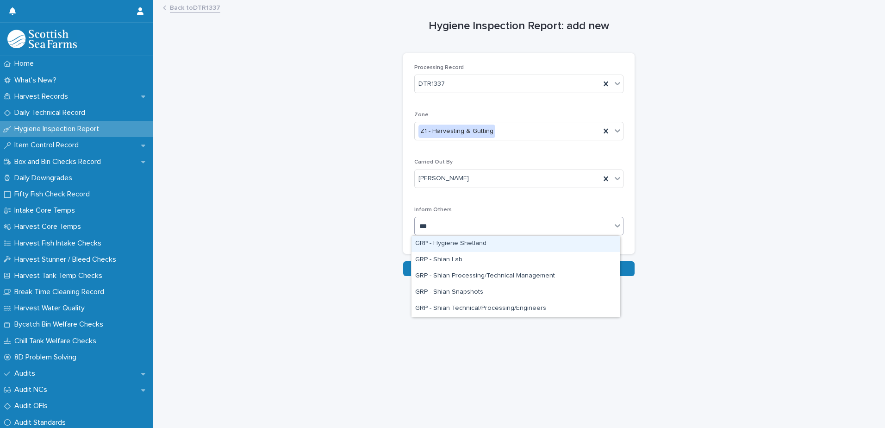
click at [477, 241] on div "GRP - Hygiene Shetland" at bounding box center [515, 244] width 208 height 16
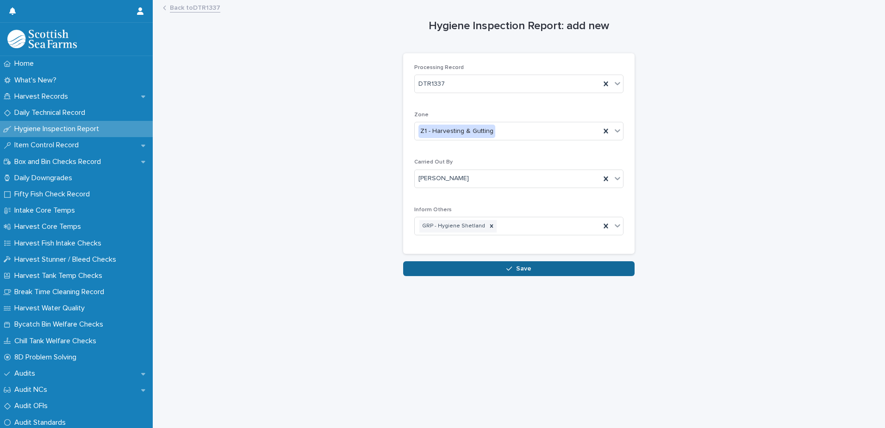
click at [526, 269] on span "Save" at bounding box center [523, 268] width 15 height 6
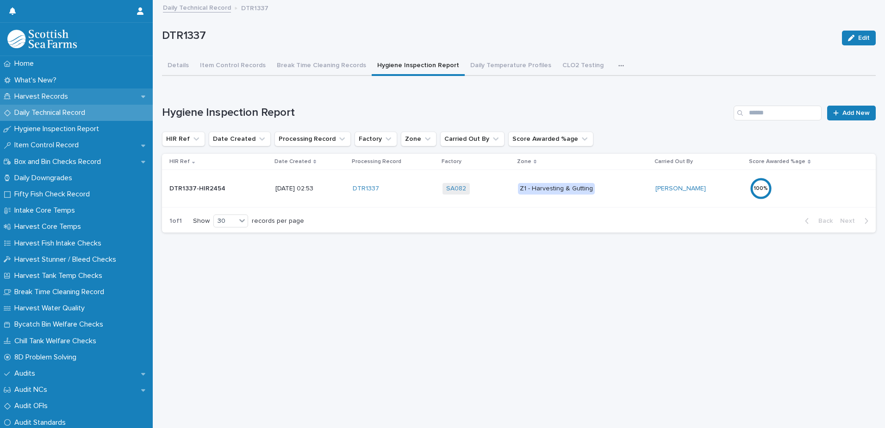
click at [61, 97] on p "Harvest Records" at bounding box center [43, 96] width 65 height 9
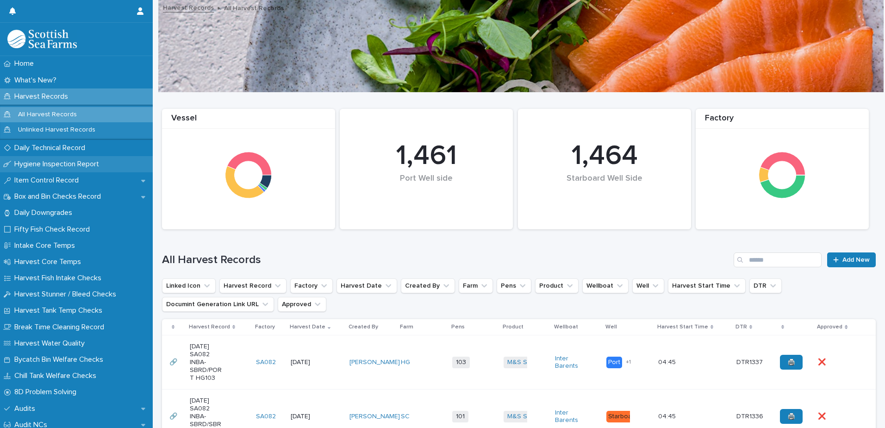
click at [56, 164] on p "Hygiene Inspection Report" at bounding box center [59, 164] width 96 height 9
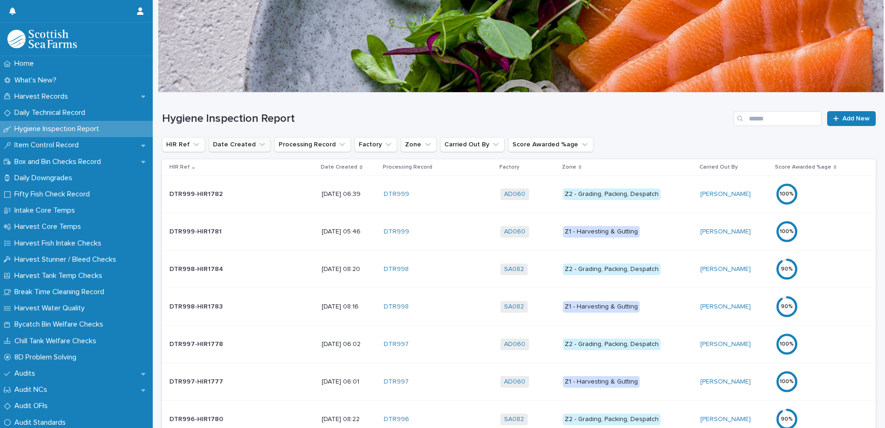
click at [257, 145] on icon "Date Created" at bounding box center [261, 144] width 9 height 9
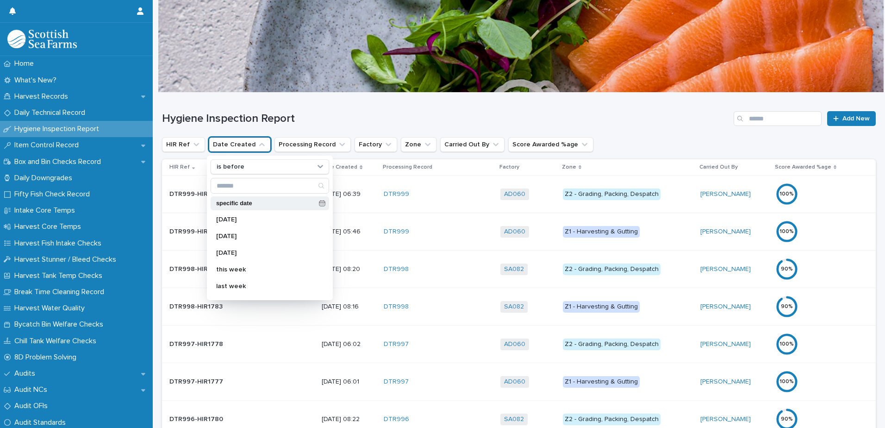
click at [258, 202] on p "specific date" at bounding box center [265, 203] width 99 height 6
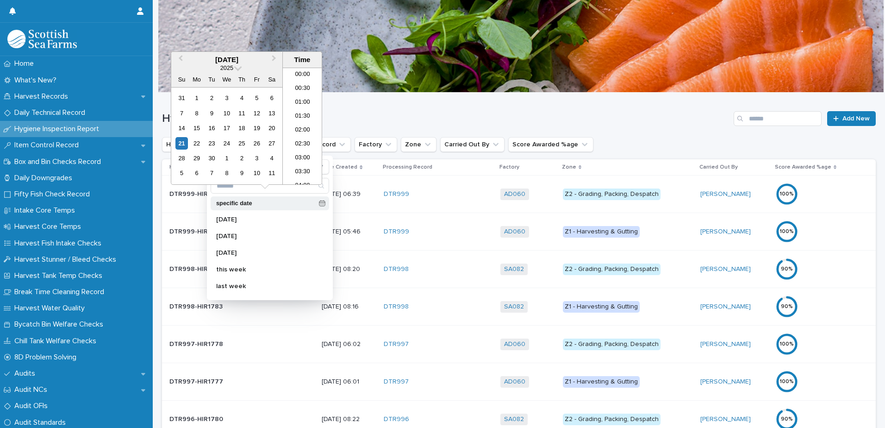
scroll to position [46, 0]
click at [180, 145] on div "21" at bounding box center [181, 143] width 12 height 12
click at [267, 201] on p "[DATE] 00:00" at bounding box center [265, 203] width 99 height 6
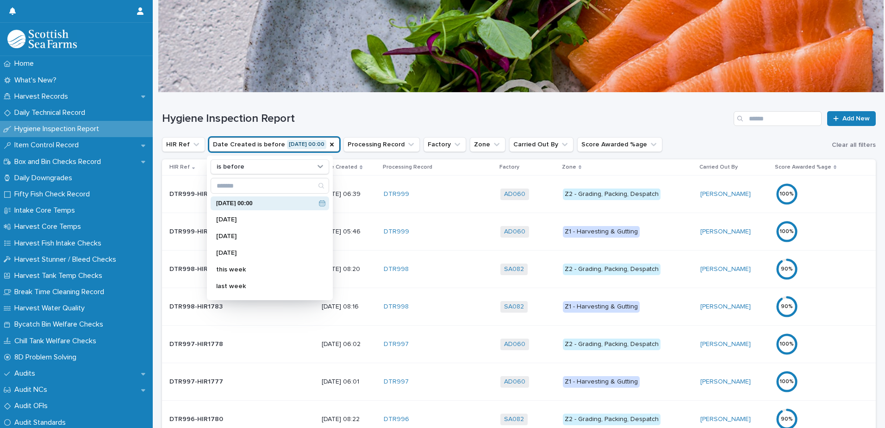
click at [451, 114] on h1 "Hygiene Inspection Report" at bounding box center [446, 118] width 568 height 13
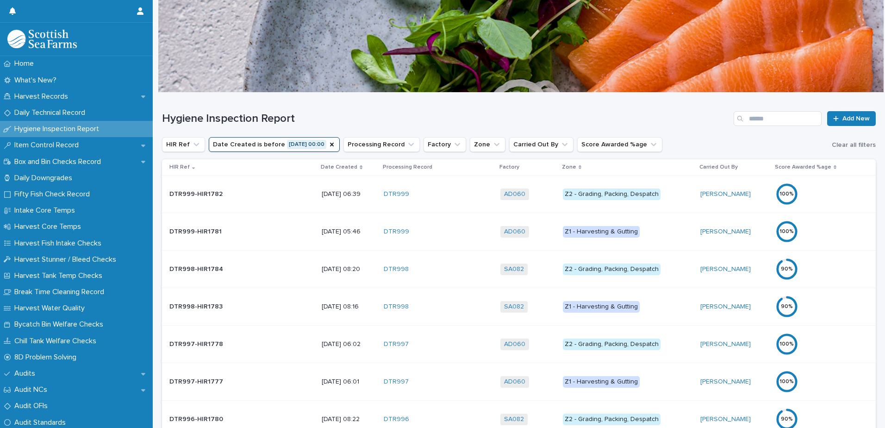
click at [298, 145] on button "Date Created is before [DATE] 00:00" at bounding box center [274, 144] width 131 height 15
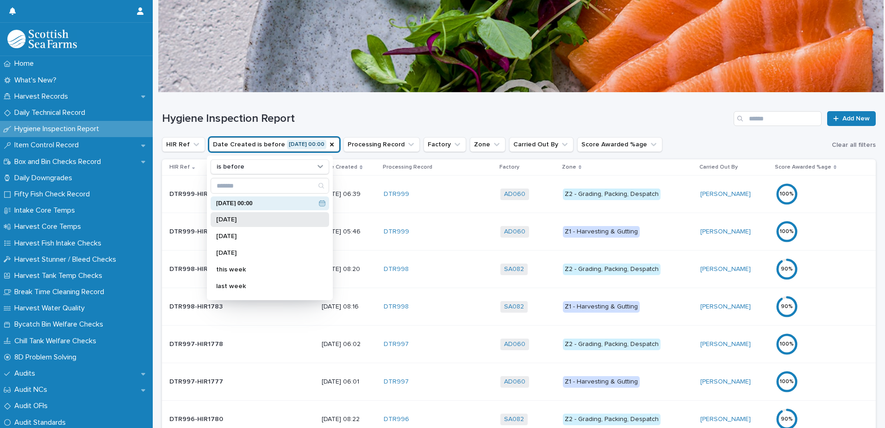
click at [244, 224] on div "[DATE]" at bounding box center [270, 219] width 118 height 15
click at [721, 137] on div "HIR Ref Date Created is before [DATE] is before [DATE] 00:00 [DATE] [DATE] [DAT…" at bounding box center [519, 144] width 714 height 15
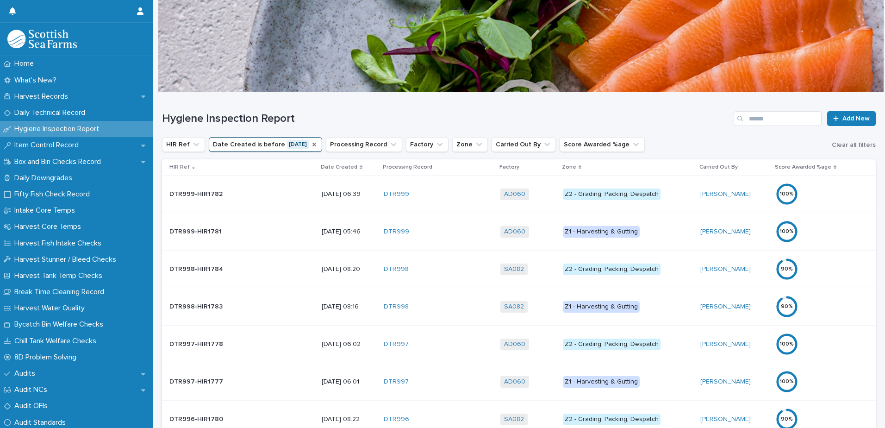
click at [312, 145] on icon "Date Created" at bounding box center [314, 145] width 4 height 4
click at [493, 146] on icon "Carried Out By" at bounding box center [496, 144] width 6 height 3
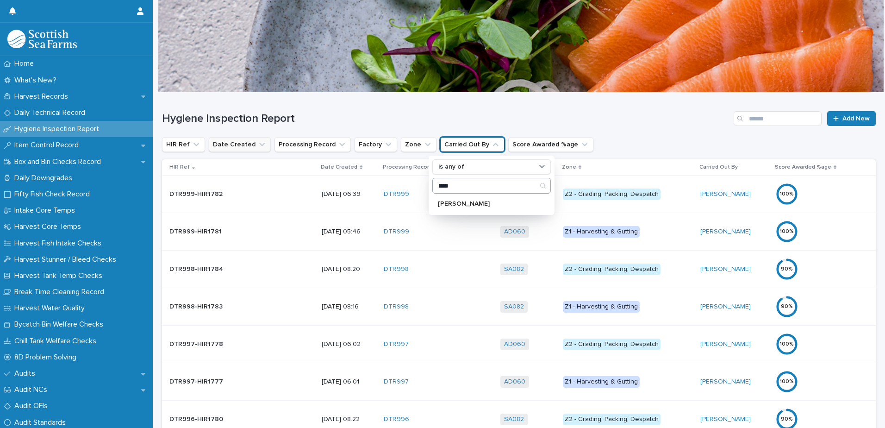
type input "*********"
click at [468, 205] on p "[PERSON_NAME]" at bounding box center [487, 203] width 98 height 6
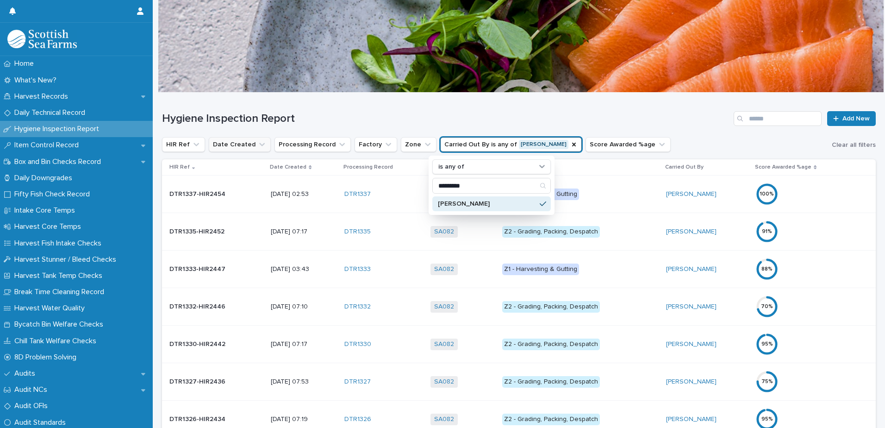
click at [673, 133] on div "Hygiene Inspection Report Add New" at bounding box center [519, 115] width 714 height 44
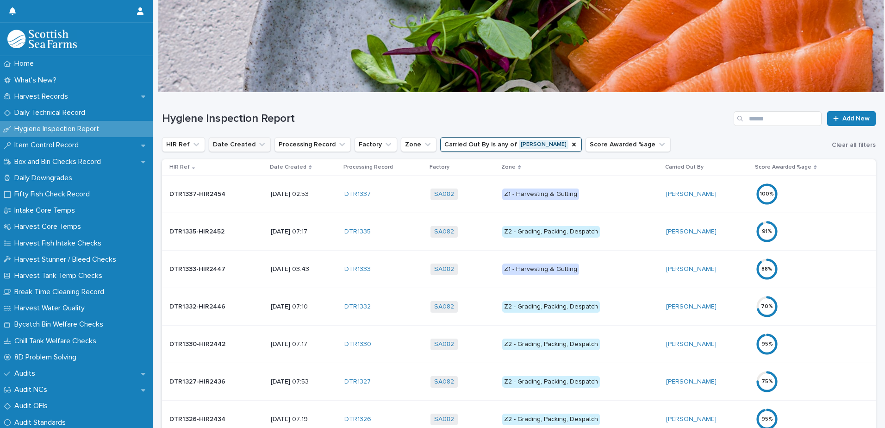
click at [828, 194] on div "100 %" at bounding box center [796, 194] width 81 height 22
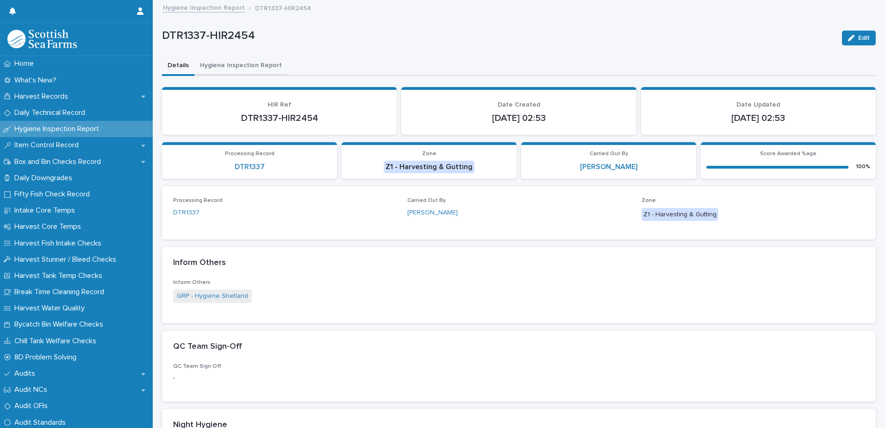
click at [241, 66] on button "Hygiene Inspection Report" at bounding box center [240, 65] width 93 height 19
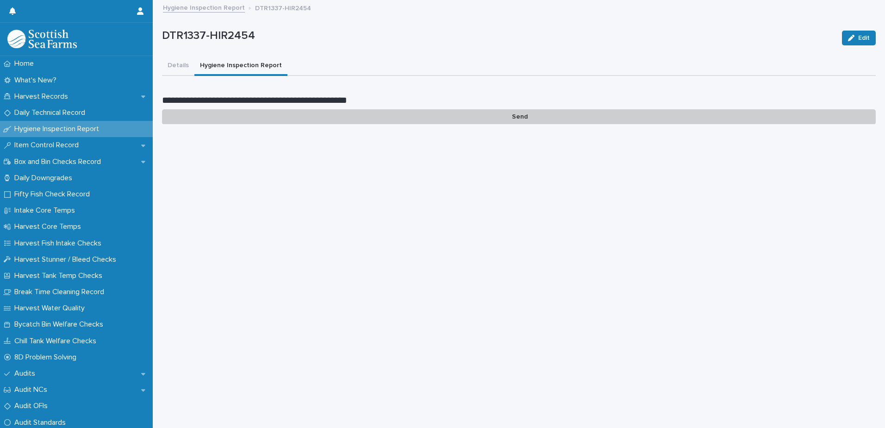
click at [526, 119] on p "Send" at bounding box center [519, 116] width 714 height 15
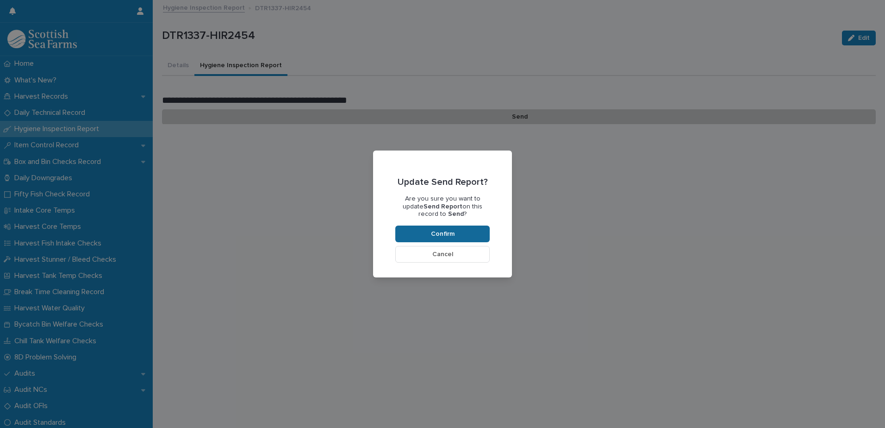
drag, startPoint x: 457, startPoint y: 250, endPoint x: 460, endPoint y: 246, distance: 5.0
click at [456, 250] on button "Cancel" at bounding box center [442, 254] width 94 height 17
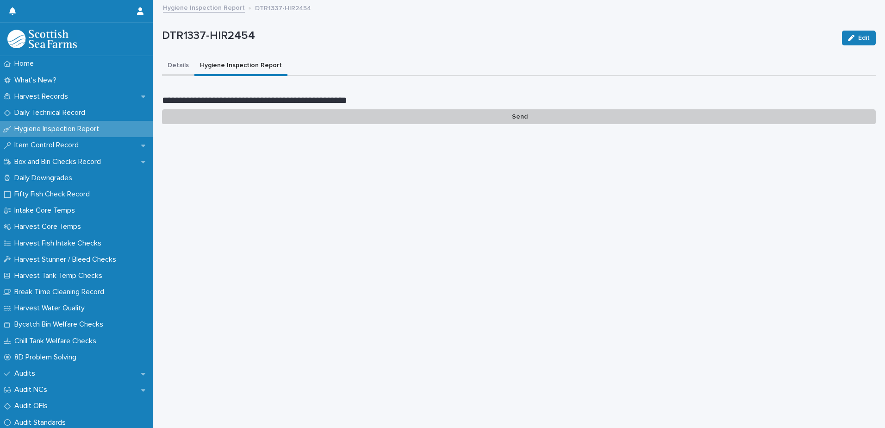
click at [181, 64] on button "Details" at bounding box center [178, 65] width 32 height 19
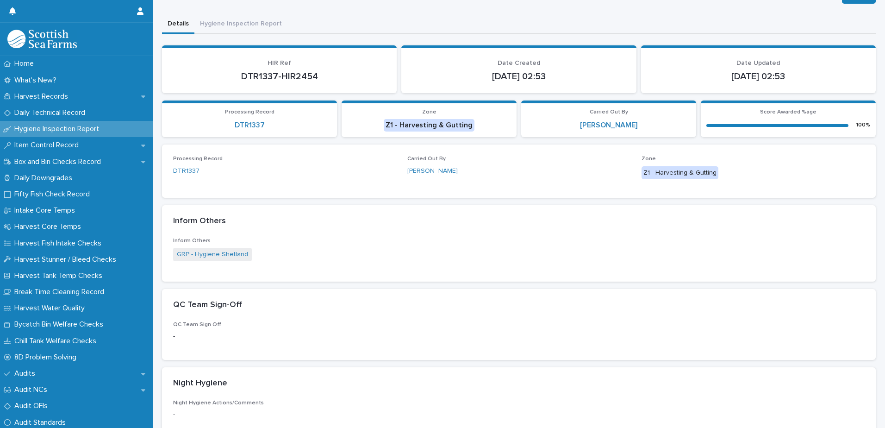
scroll to position [231, 0]
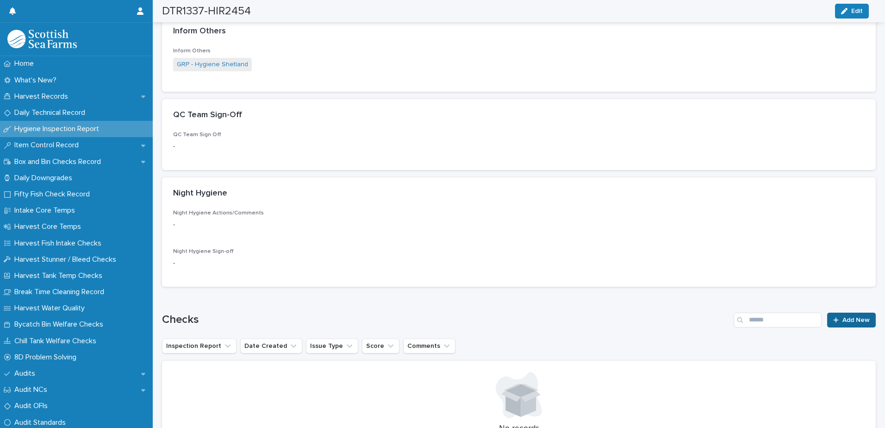
click at [842, 317] on span "Add New" at bounding box center [855, 320] width 27 height 6
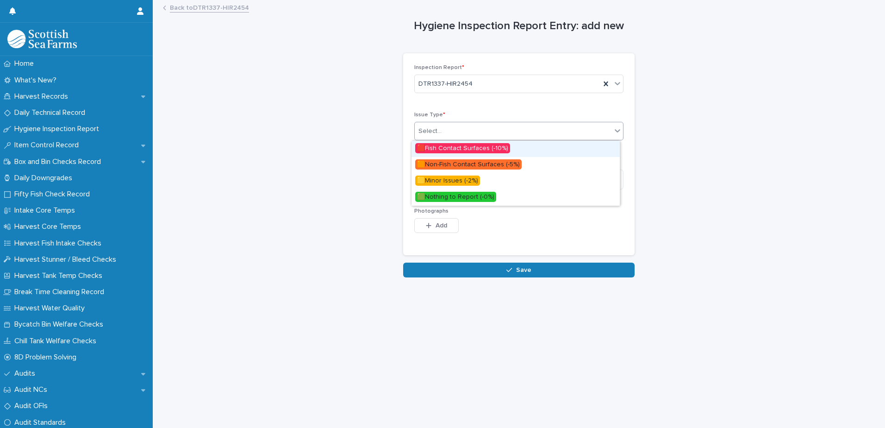
click at [479, 134] on div "Select..." at bounding box center [513, 131] width 197 height 15
click at [485, 195] on span "🟩Nothing to Report (-0%)" at bounding box center [455, 197] width 81 height 10
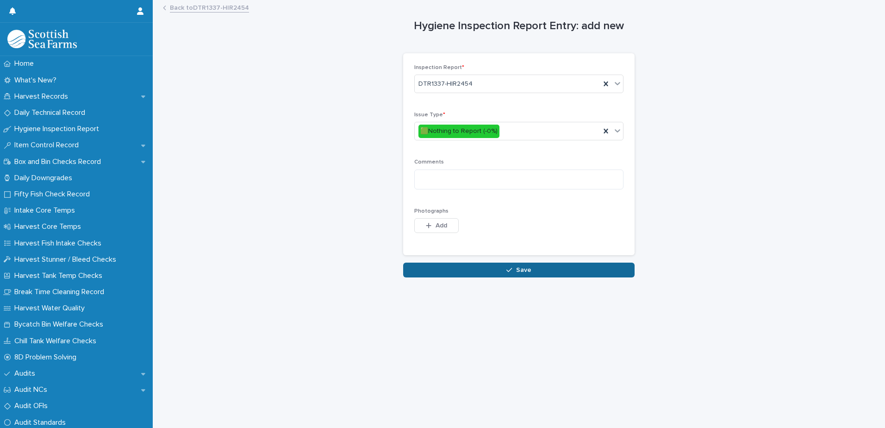
click at [506, 270] on icon "button" at bounding box center [509, 270] width 6 height 6
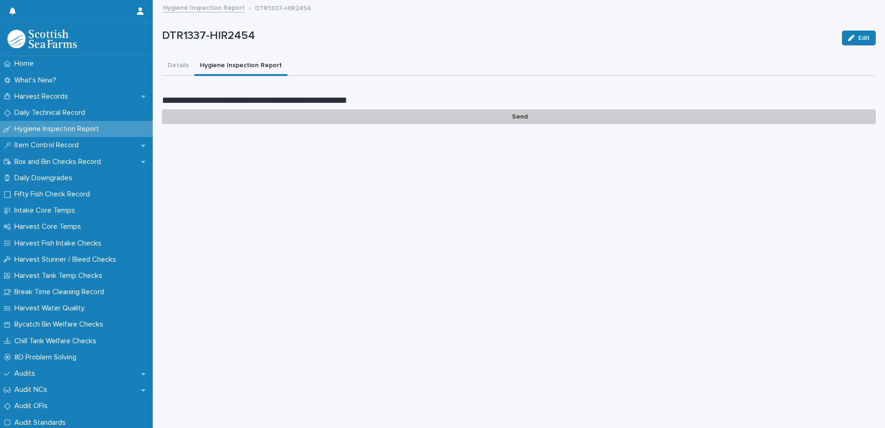
click at [239, 66] on button "Hygiene Inspection Report" at bounding box center [240, 65] width 93 height 19
click at [517, 118] on p "Send" at bounding box center [519, 116] width 714 height 15
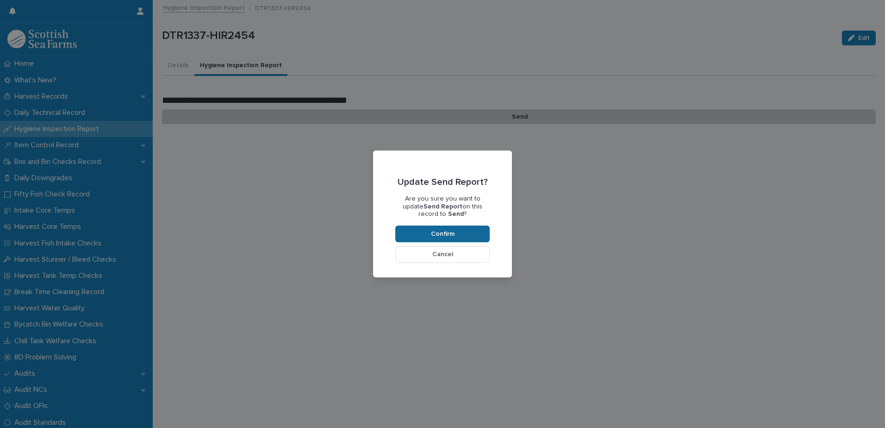
click at [448, 230] on span "Confirm" at bounding box center [443, 233] width 24 height 6
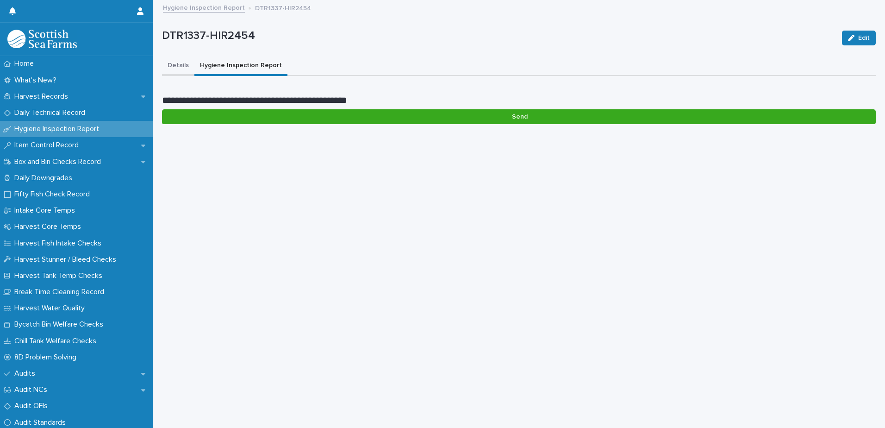
click at [179, 65] on button "Details" at bounding box center [178, 65] width 32 height 19
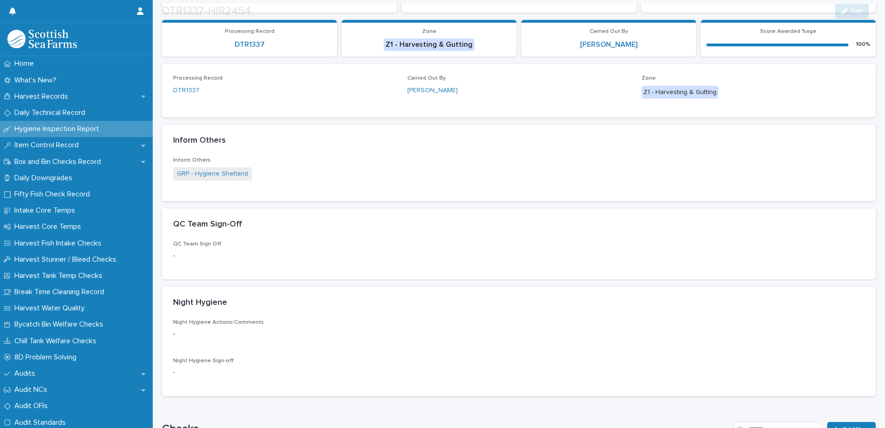
scroll to position [139, 0]
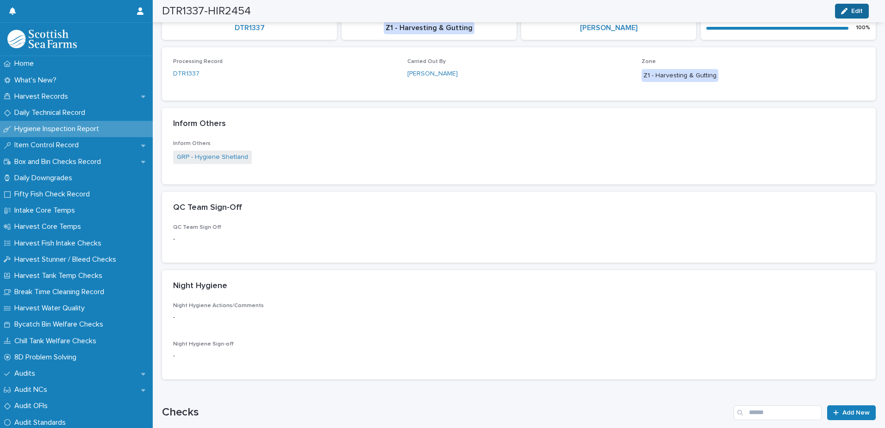
click at [855, 9] on span "Edit" at bounding box center [857, 11] width 12 height 6
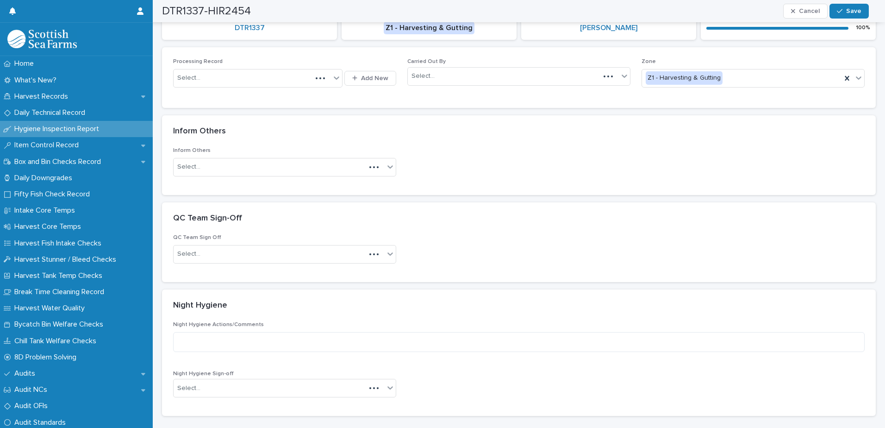
scroll to position [157, 0]
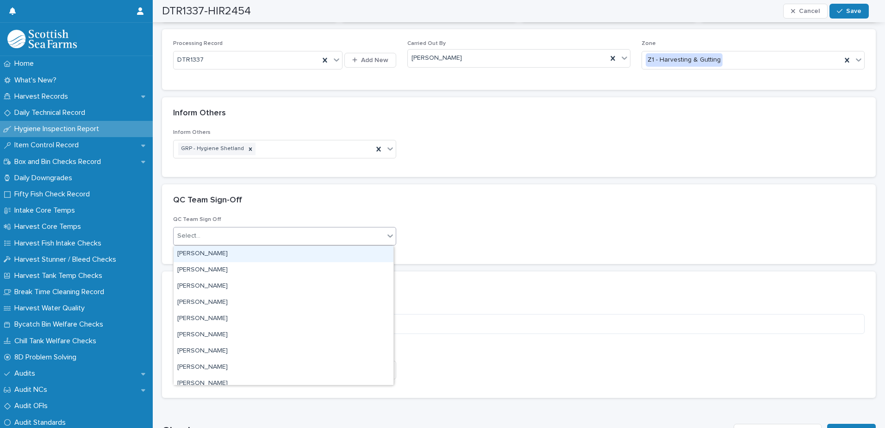
click at [261, 233] on div "Select..." at bounding box center [279, 235] width 211 height 15
type input "****"
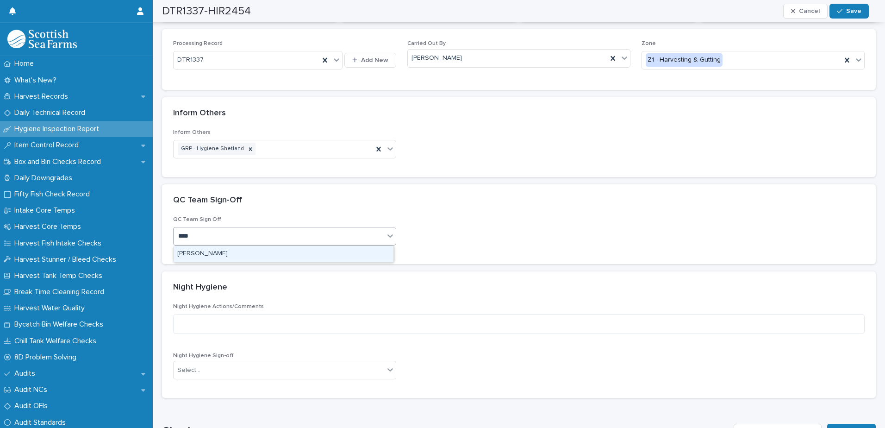
click at [246, 254] on div "[PERSON_NAME]" at bounding box center [284, 254] width 220 height 16
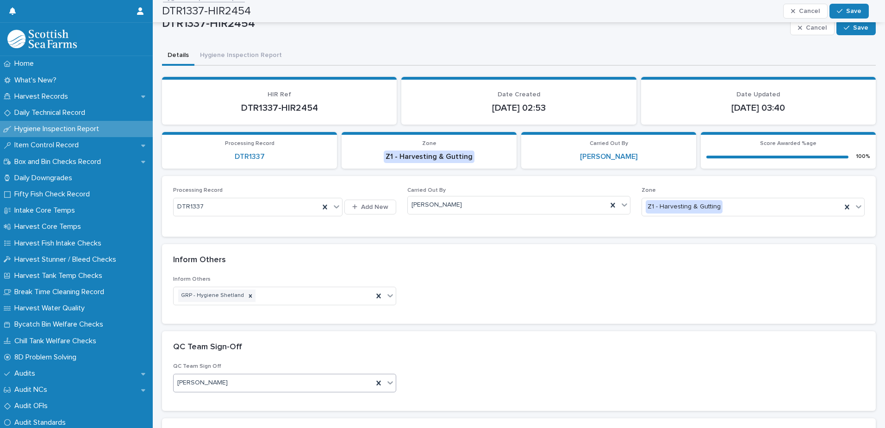
scroll to position [0, 0]
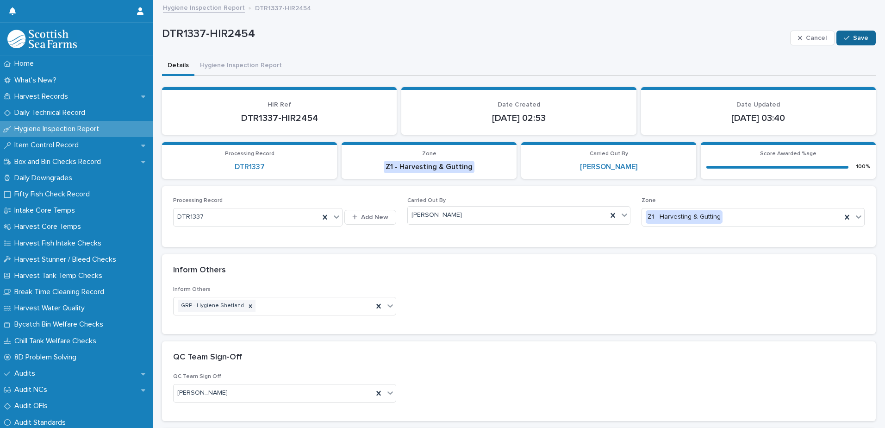
click at [844, 37] on icon "button" at bounding box center [847, 38] width 6 height 4
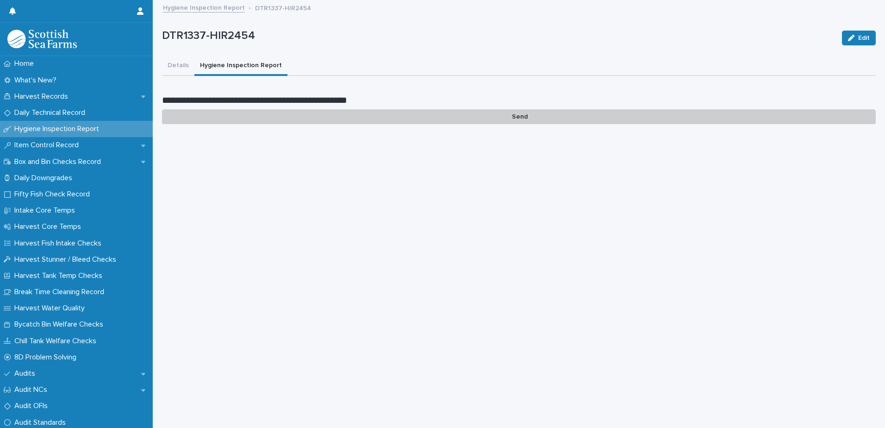
click at [236, 66] on button "Hygiene Inspection Report" at bounding box center [240, 65] width 93 height 19
click at [518, 117] on p "Send" at bounding box center [519, 116] width 714 height 15
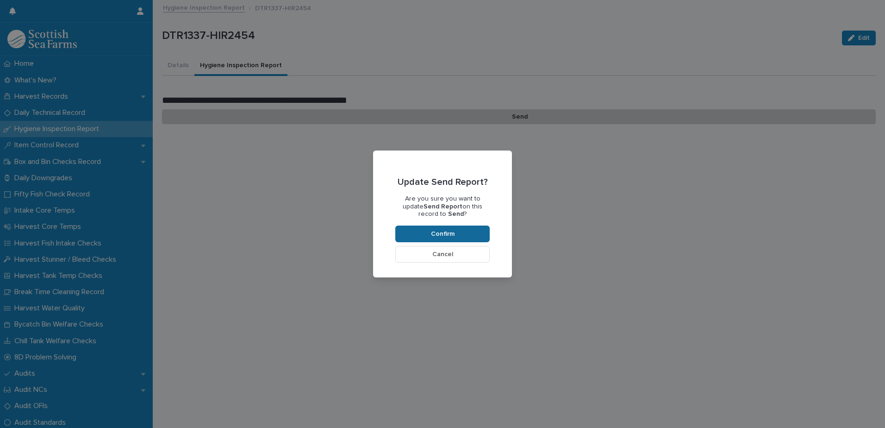
click at [454, 234] on span "Confirm" at bounding box center [443, 233] width 24 height 6
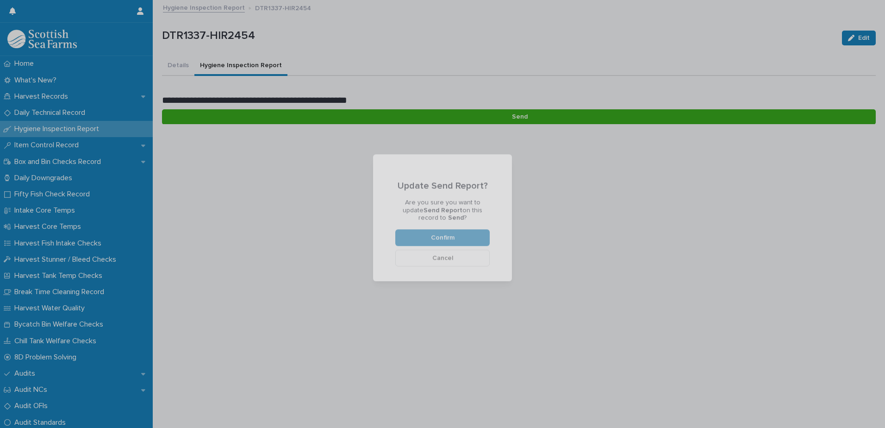
scroll to position [78, 0]
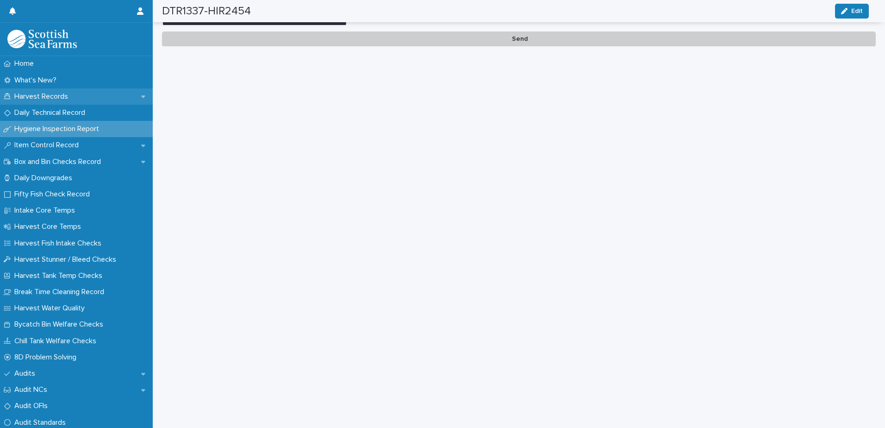
click at [56, 97] on p "Harvest Records" at bounding box center [43, 96] width 65 height 9
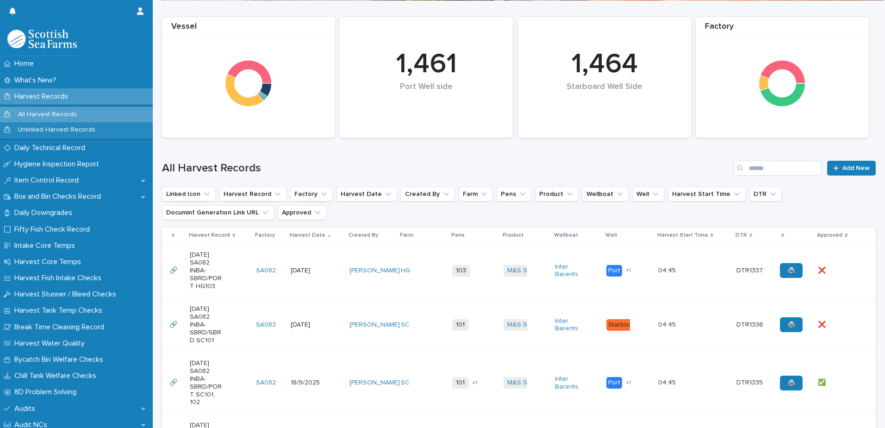
scroll to position [93, 0]
